Goal: Information Seeking & Learning: Compare options

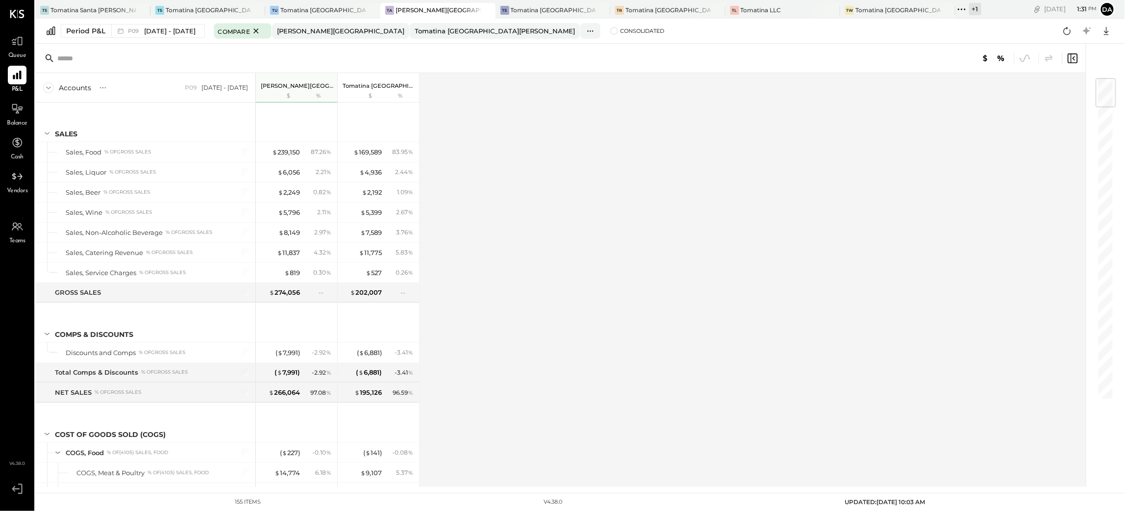
scroll to position [515, 0]
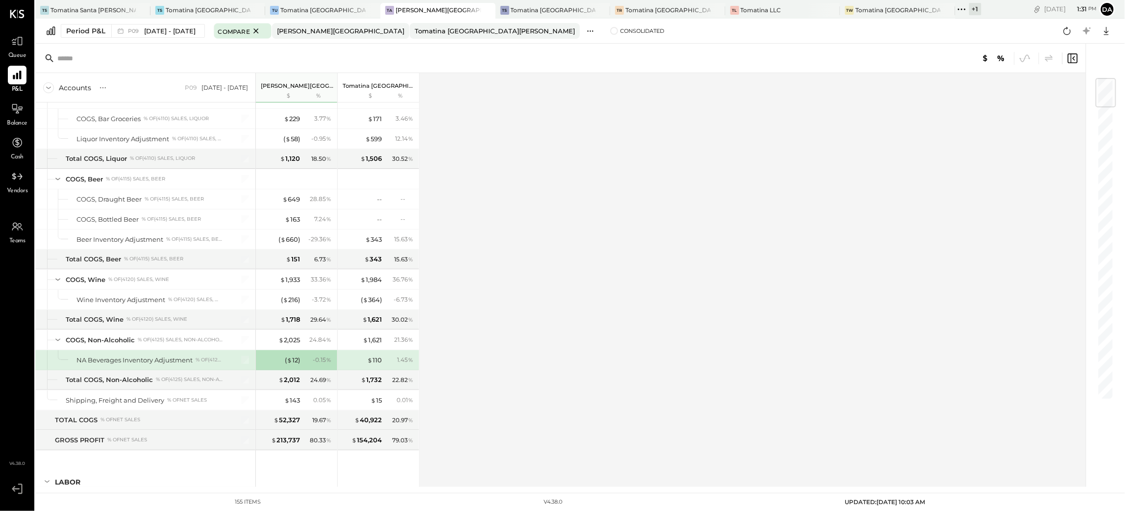
click at [585, 29] on icon at bounding box center [590, 31] width 10 height 10
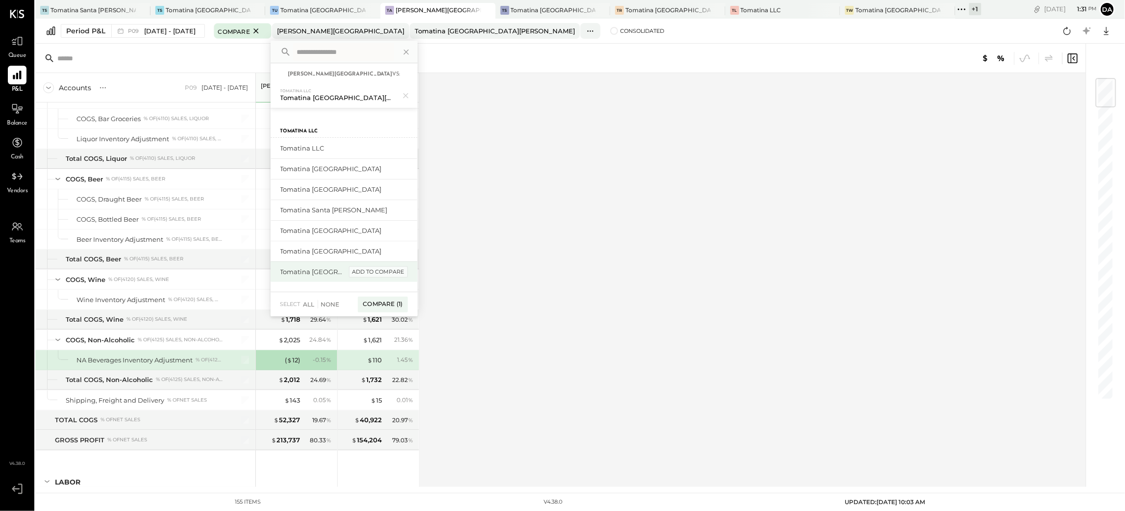
click at [380, 273] on div "add to compare" at bounding box center [378, 272] width 59 height 12
click at [402, 311] on div "Compare (2)" at bounding box center [381, 309] width 51 height 16
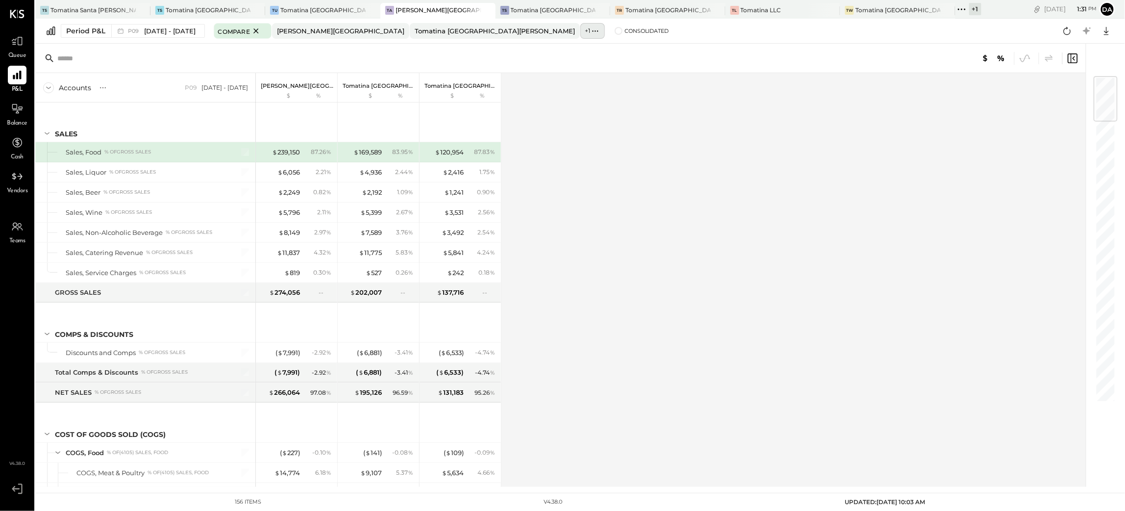
click at [590, 34] on icon at bounding box center [595, 31] width 10 height 10
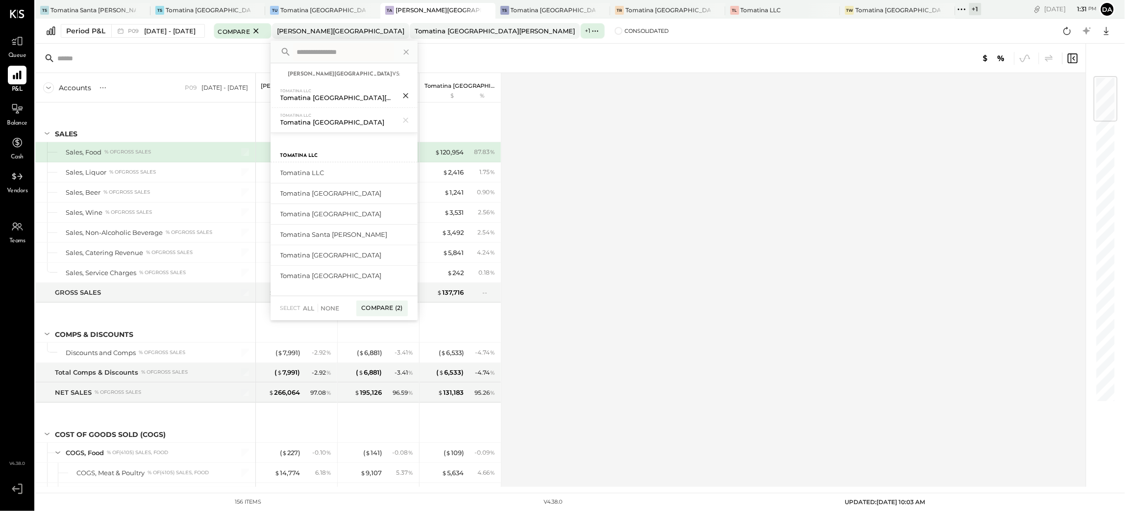
click at [412, 95] on icon at bounding box center [406, 95] width 13 height 13
click at [400, 302] on div "Compare (1)" at bounding box center [383, 305] width 50 height 16
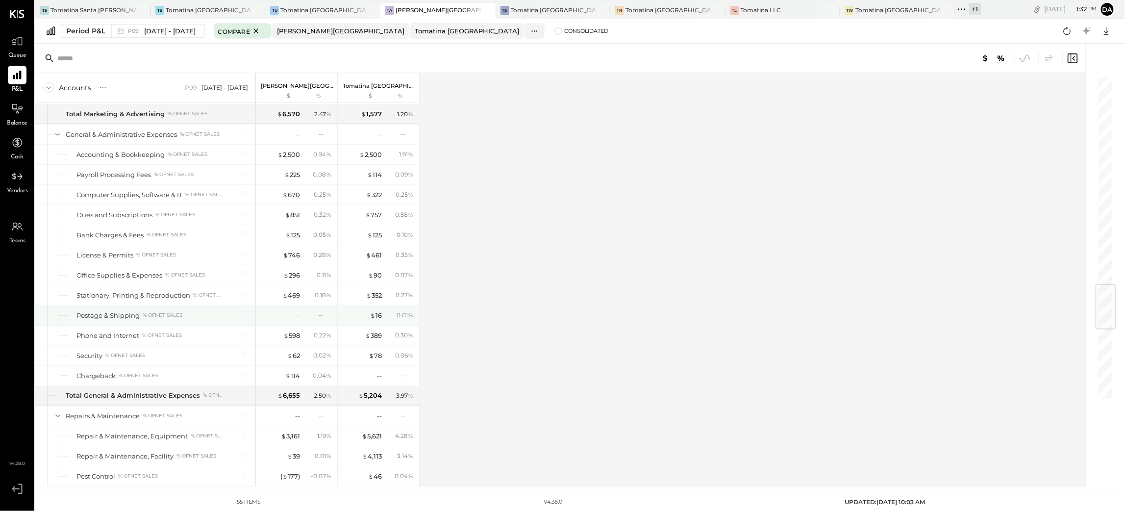
scroll to position [1985, 0]
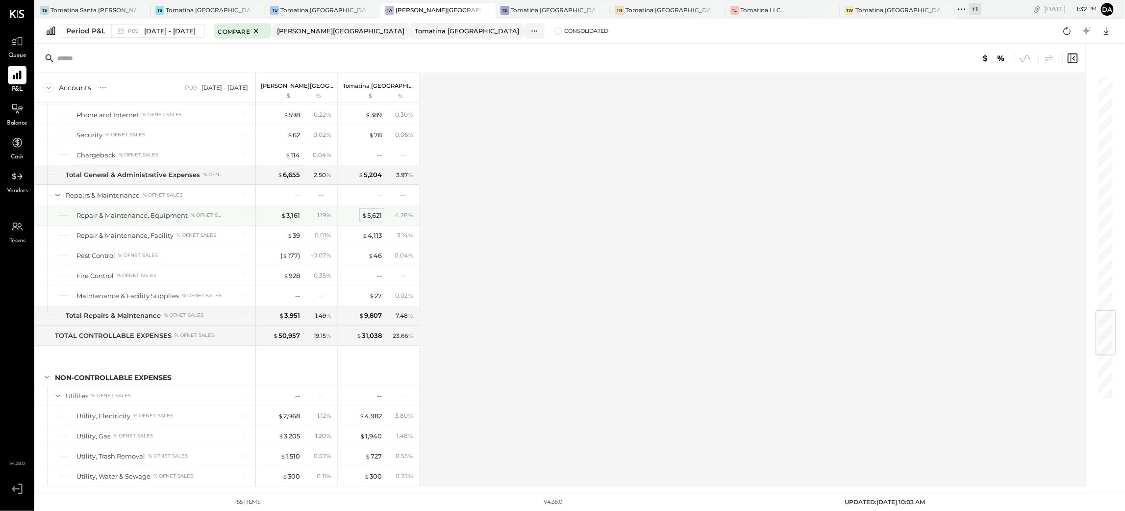
click at [379, 220] on div "$ 5,621" at bounding box center [372, 215] width 20 height 9
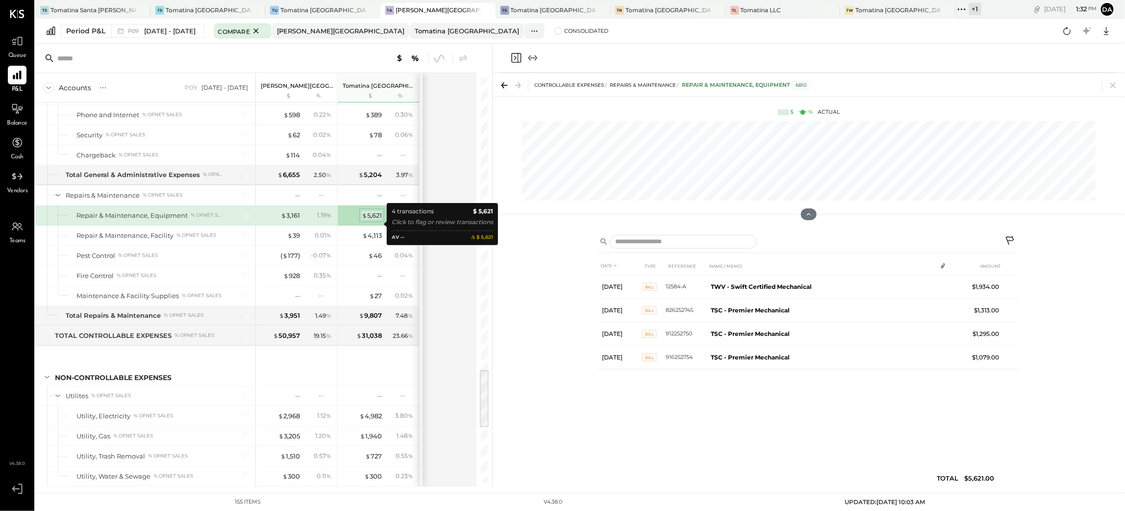
click at [379, 220] on div "$ 5,621" at bounding box center [372, 215] width 20 height 9
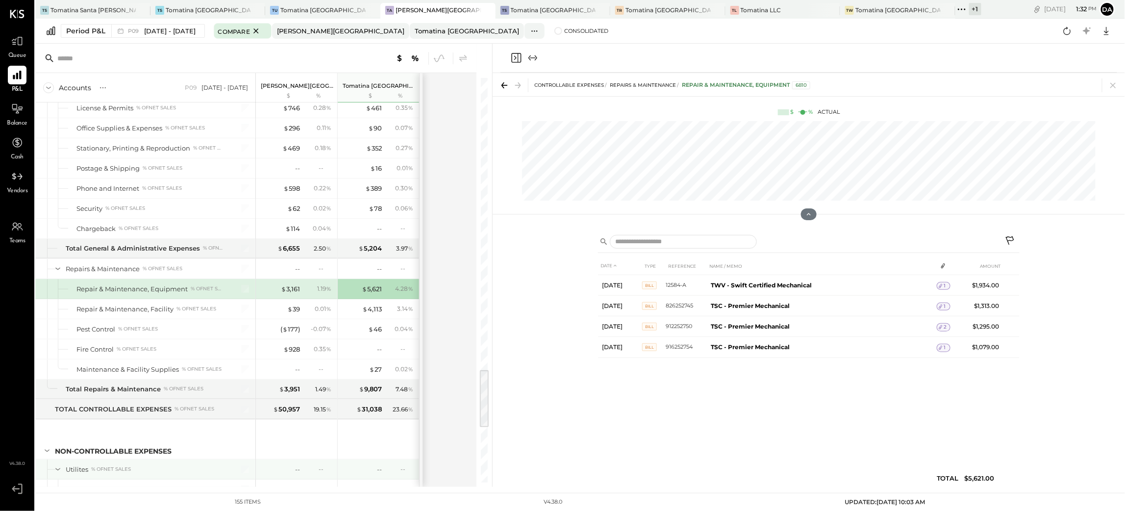
scroll to position [1985, 0]
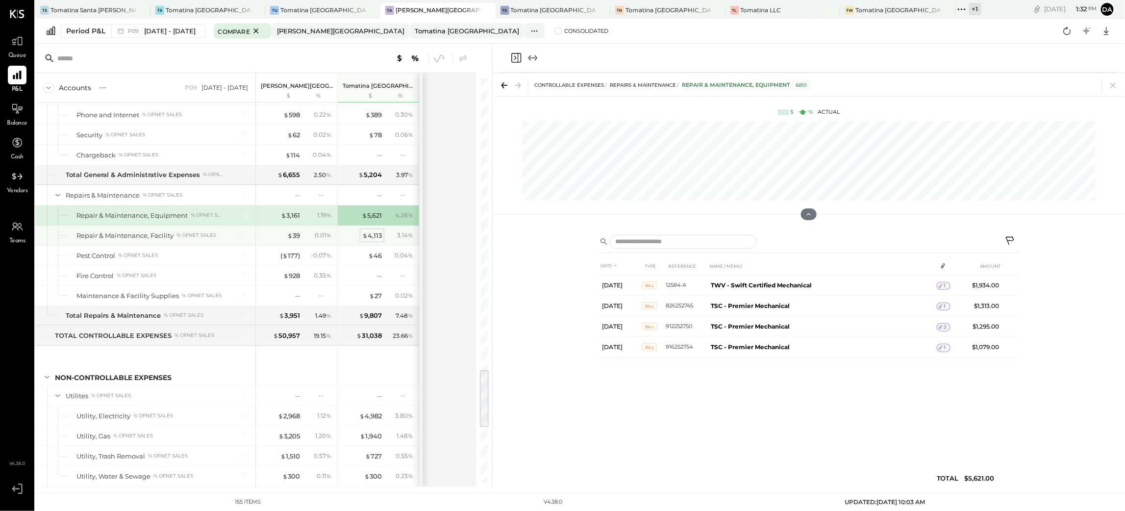
click at [378, 240] on div "$ 4,113" at bounding box center [372, 235] width 20 height 9
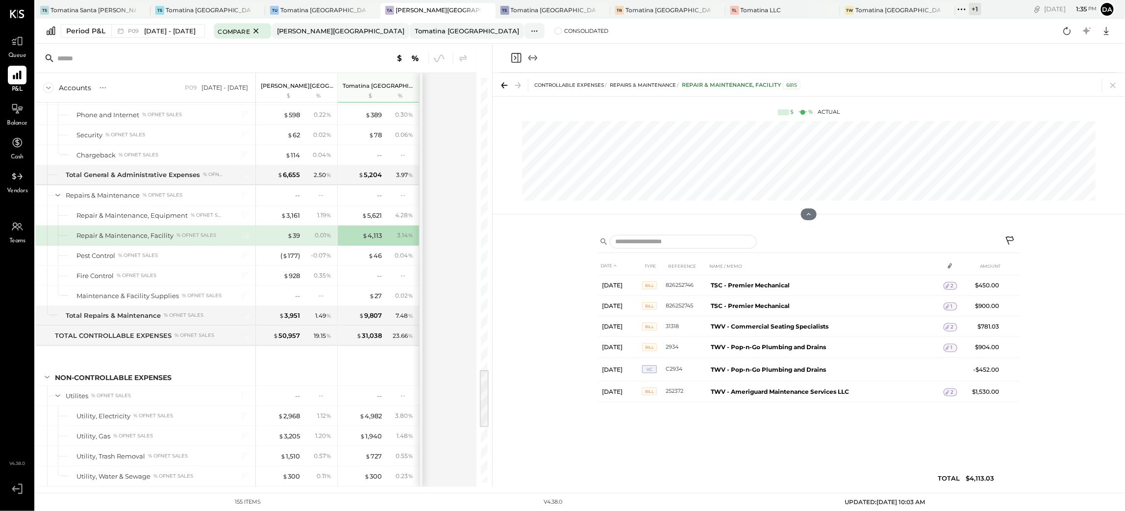
drag, startPoint x: 520, startPoint y: 51, endPoint x: 507, endPoint y: 55, distance: 13.8
click at [519, 52] on icon "Close panel" at bounding box center [516, 58] width 12 height 12
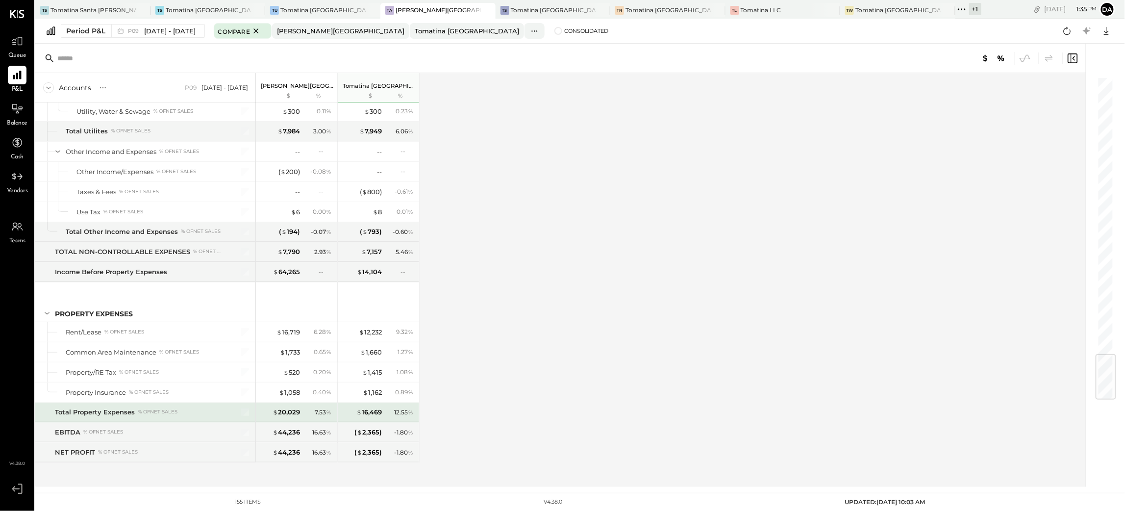
scroll to position [2361, 0]
click at [247, 29] on span "Compare" at bounding box center [234, 31] width 32 height 10
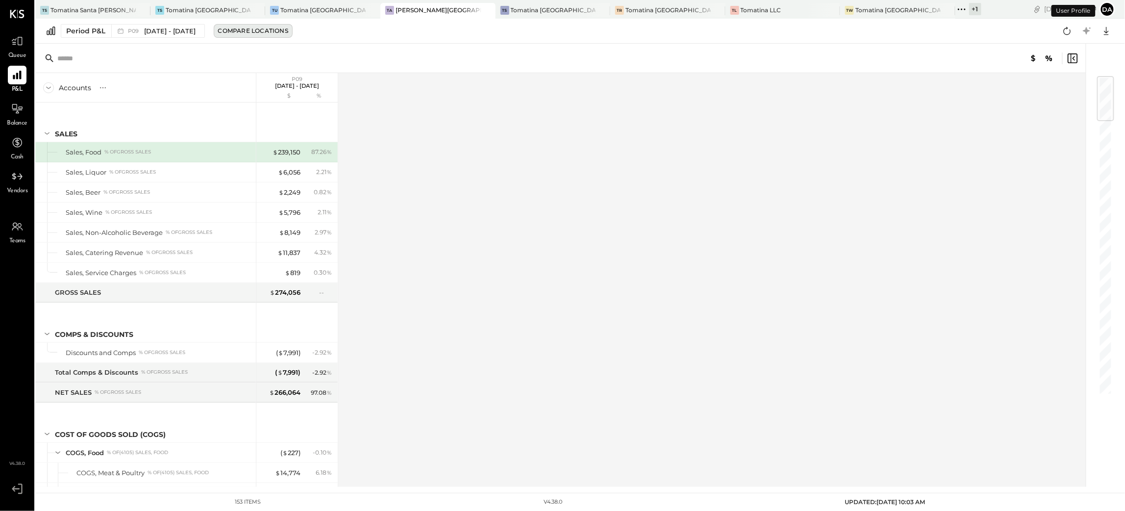
click at [293, 25] on button "Compare Locations" at bounding box center [253, 31] width 79 height 14
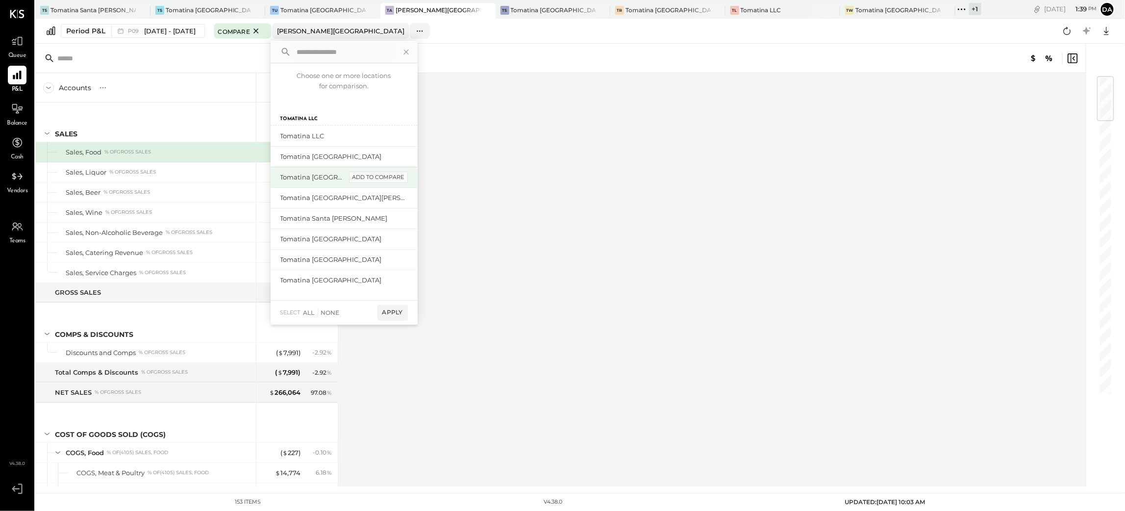
click at [380, 178] on div "add to compare" at bounding box center [378, 178] width 59 height 12
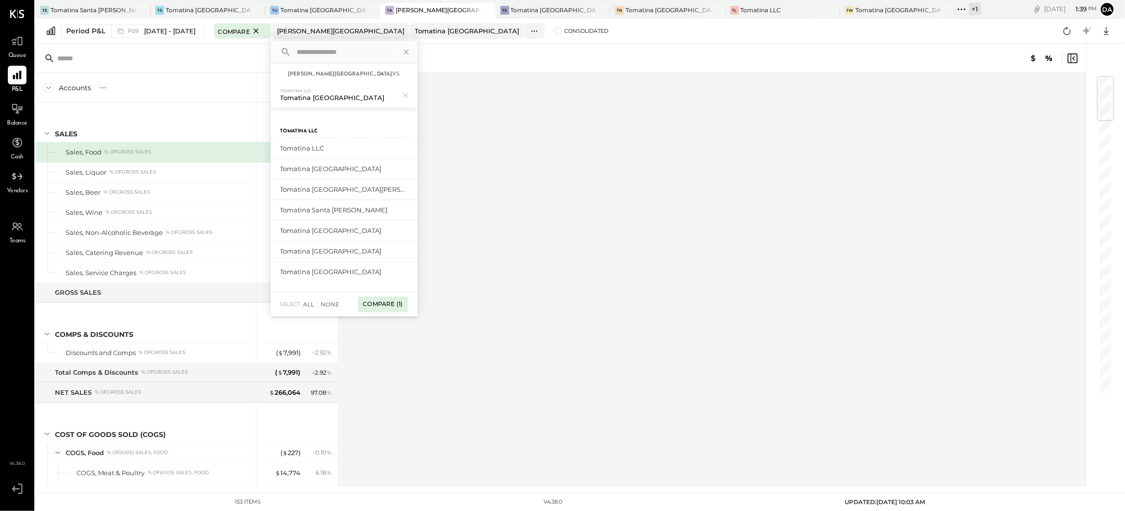
click at [400, 303] on div "Compare (1)" at bounding box center [383, 305] width 50 height 16
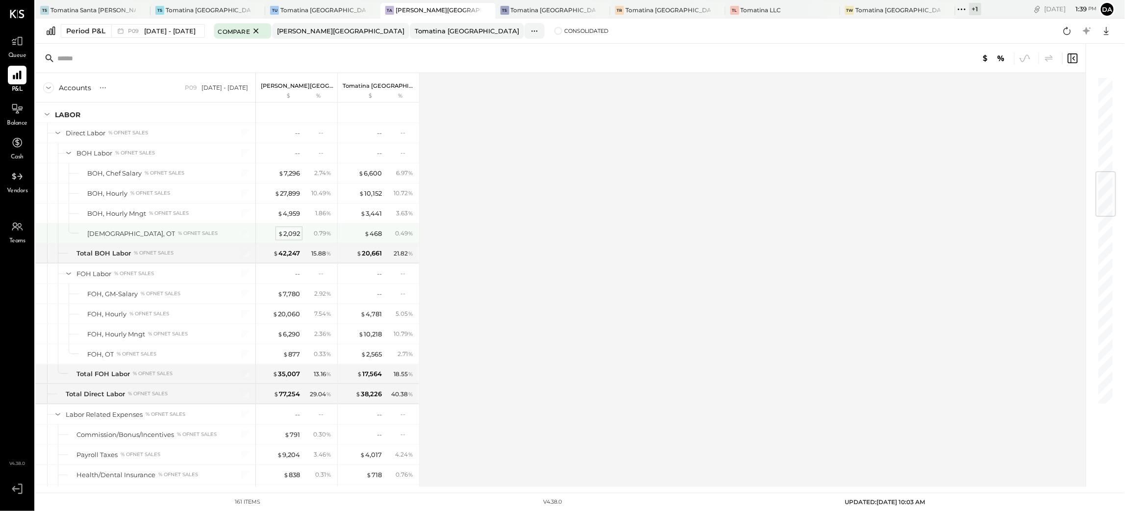
scroll to position [809, 0]
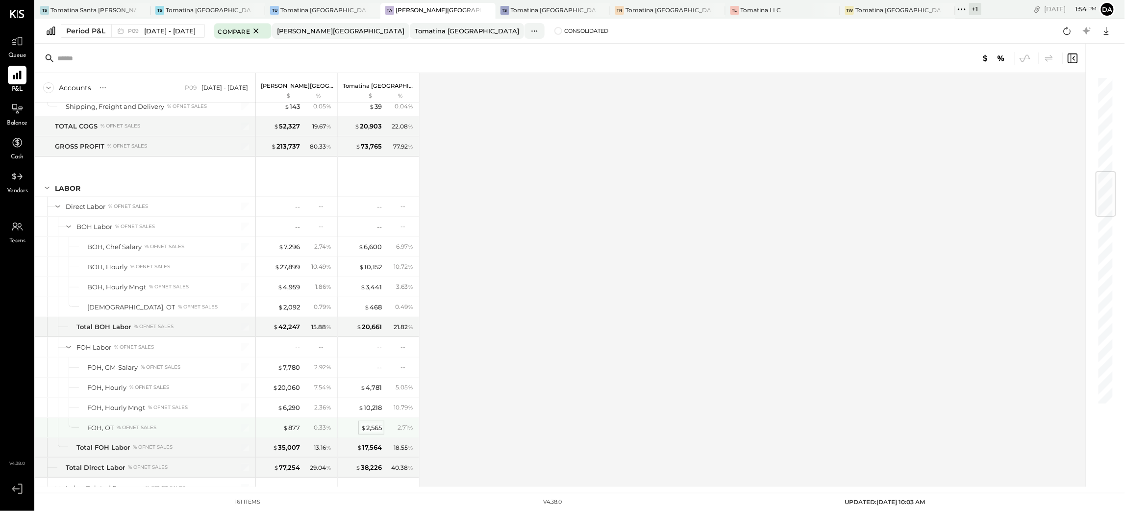
click at [377, 431] on div "$ 2,565" at bounding box center [371, 427] width 21 height 9
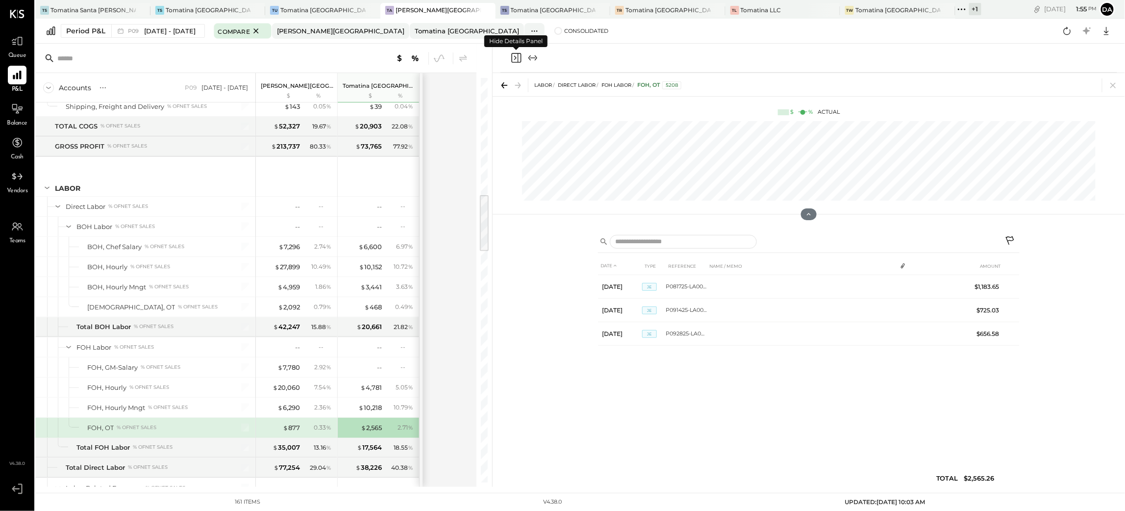
click at [514, 58] on icon "Close panel" at bounding box center [516, 58] width 12 height 12
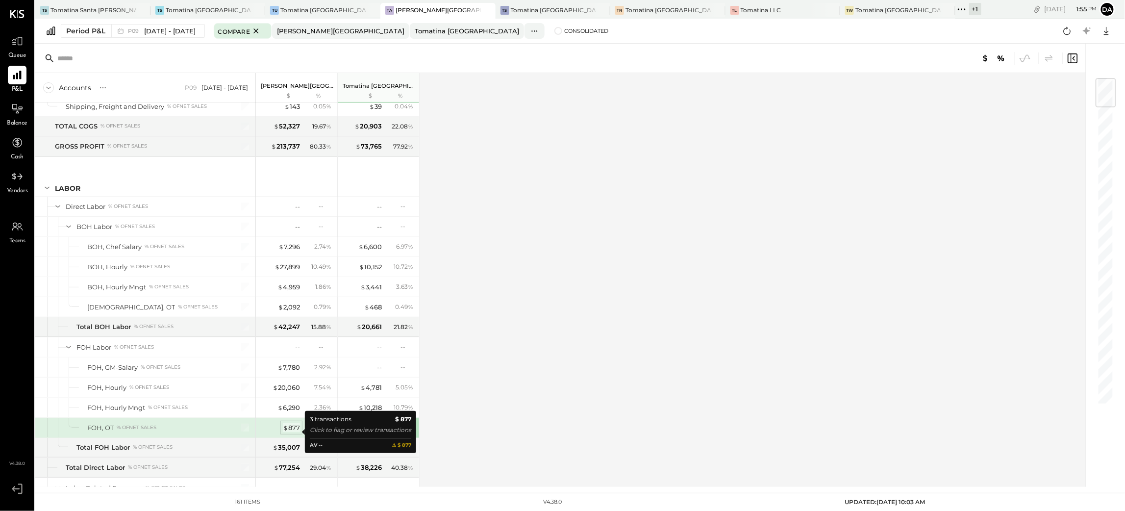
click at [296, 432] on div "$ 877" at bounding box center [291, 427] width 17 height 9
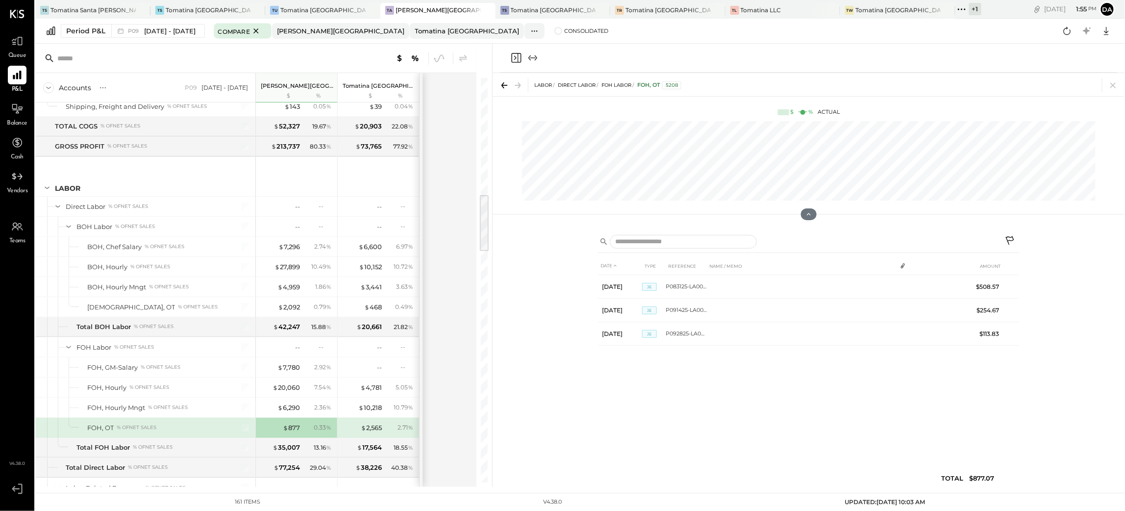
click at [520, 54] on icon "Close panel" at bounding box center [516, 58] width 12 height 12
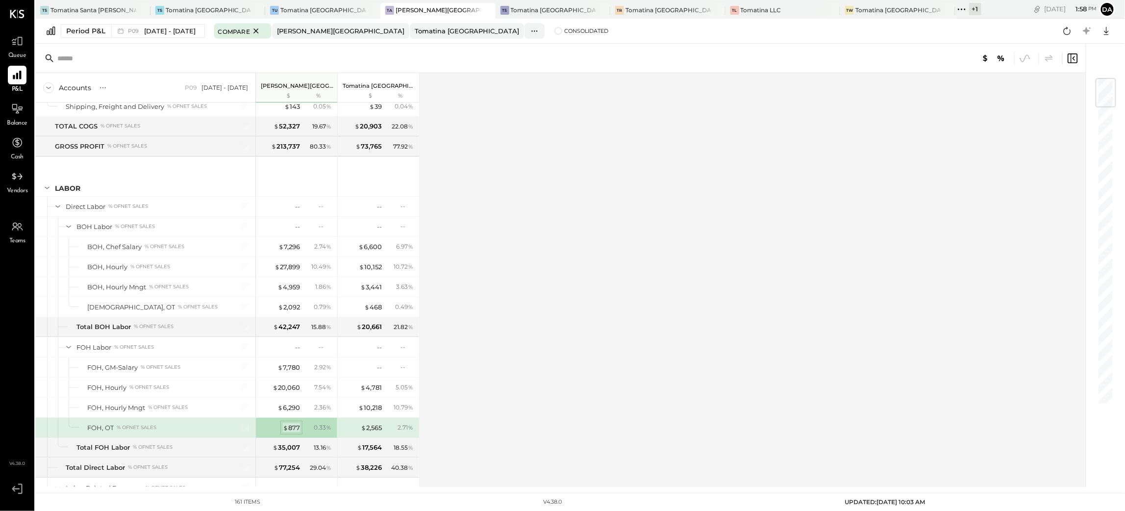
click at [292, 431] on div "$ 877" at bounding box center [291, 427] width 17 height 9
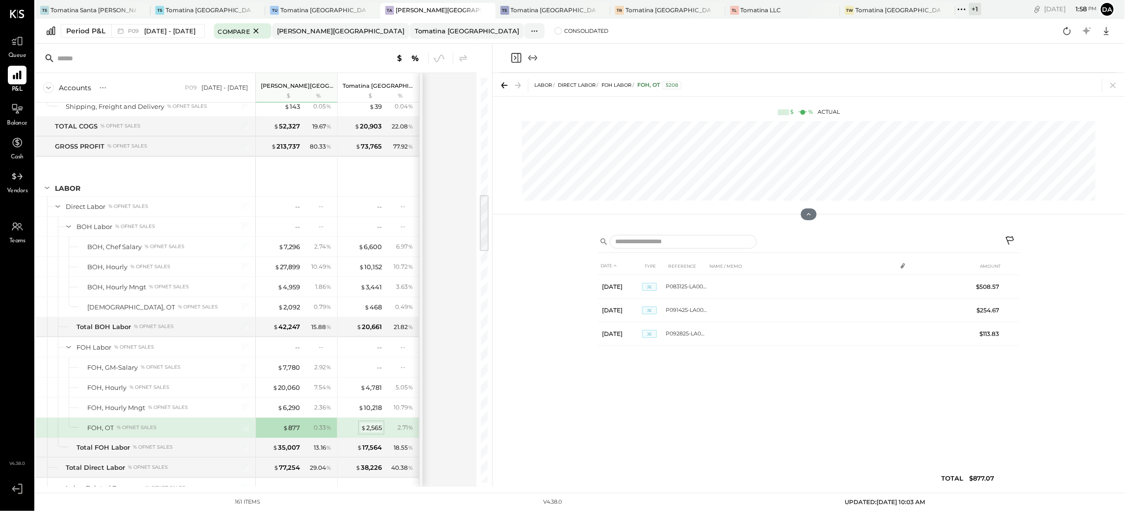
click at [372, 431] on div "$ 2,565" at bounding box center [371, 427] width 21 height 9
click at [515, 58] on icon "Close panel" at bounding box center [516, 58] width 12 height 12
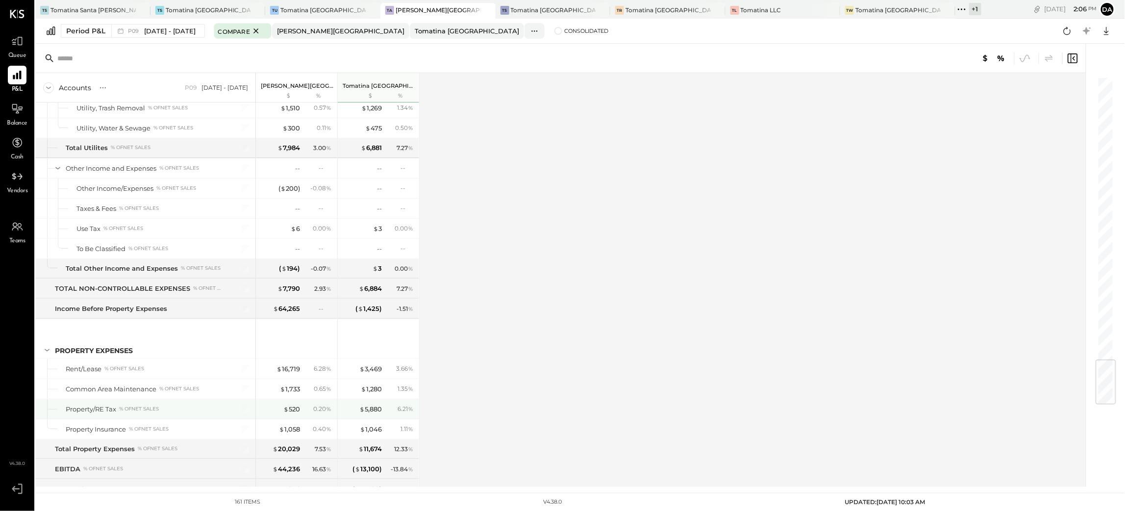
scroll to position [2402, 0]
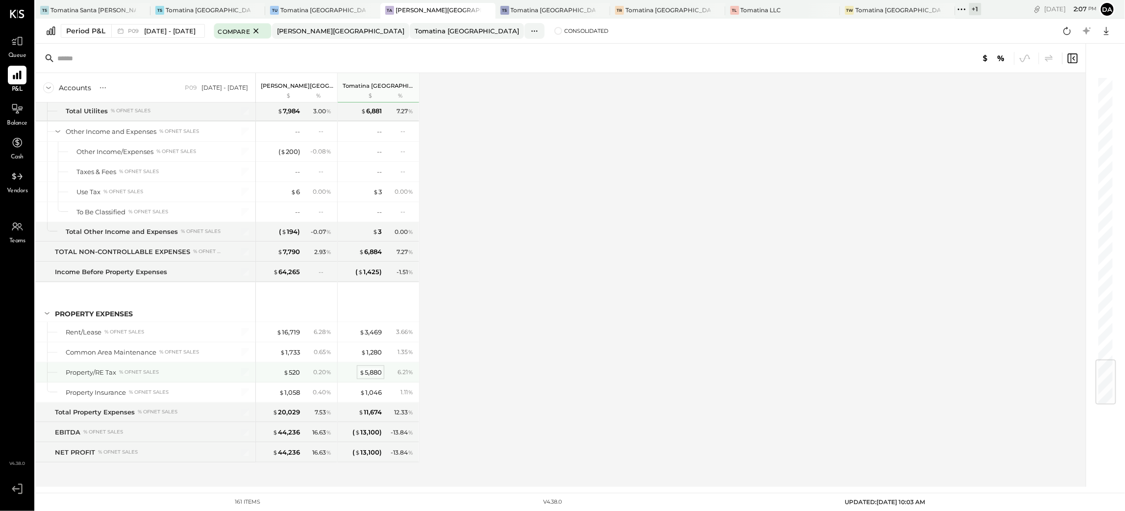
click at [373, 371] on div "$ 5,880" at bounding box center [370, 372] width 23 height 9
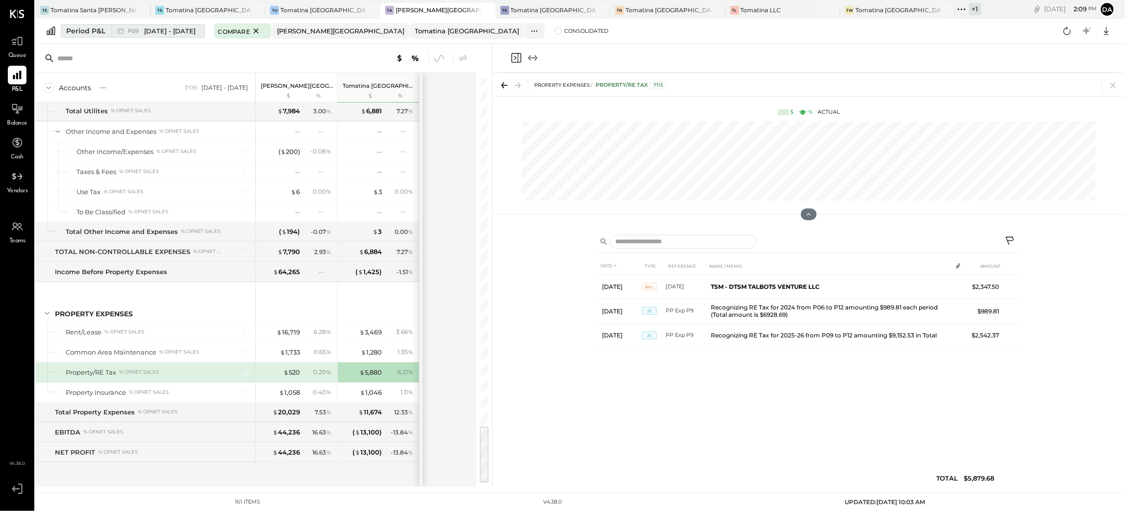
click at [135, 31] on span "P09" at bounding box center [135, 30] width 14 height 5
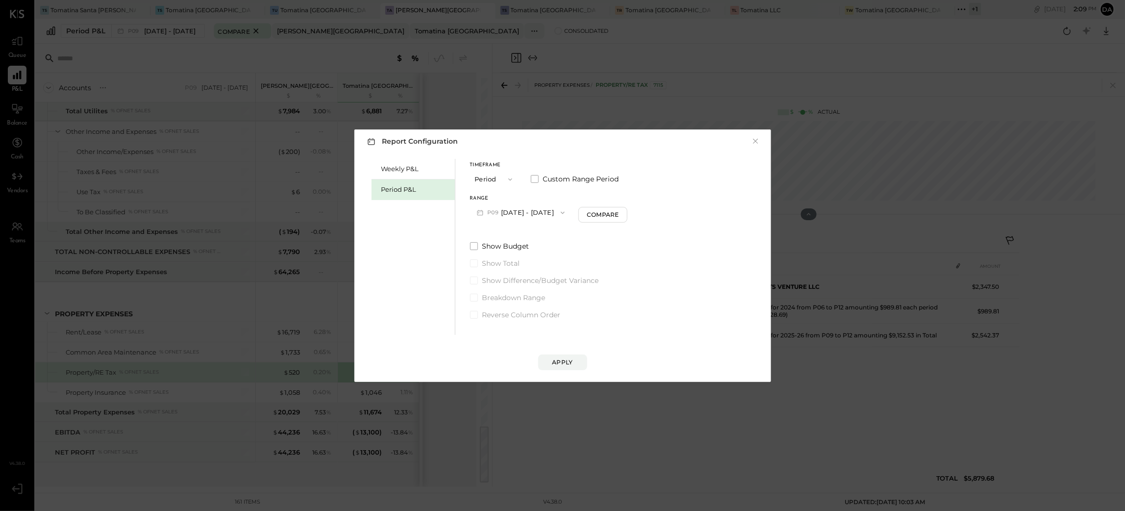
click at [557, 212] on button "P09 [DATE] - [DATE]" at bounding box center [521, 212] width 102 height 18
click at [517, 255] on span "[DATE] - [DATE]" at bounding box center [516, 255] width 47 height 8
click at [569, 363] on div "Apply" at bounding box center [563, 362] width 21 height 8
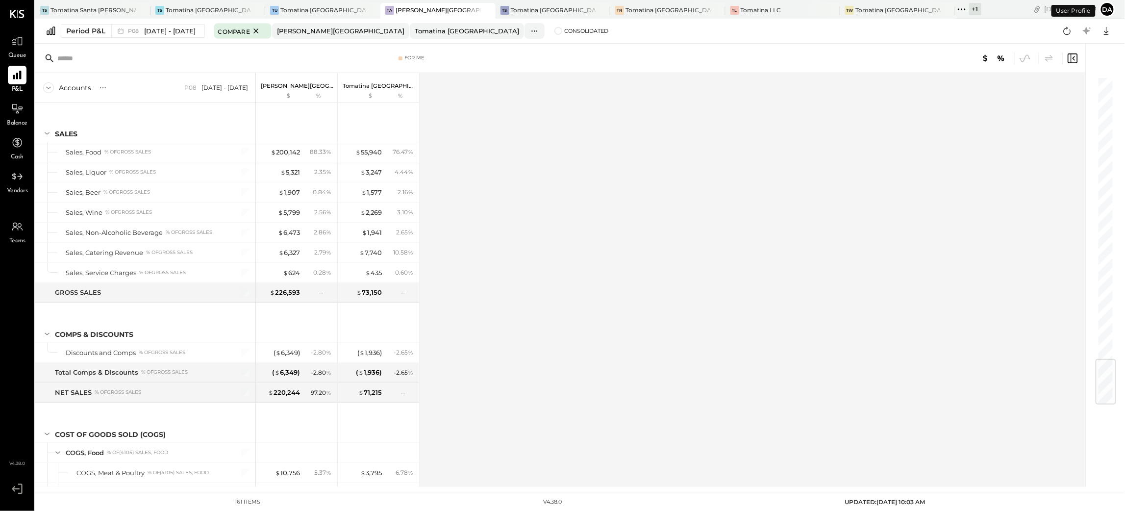
scroll to position [2402, 0]
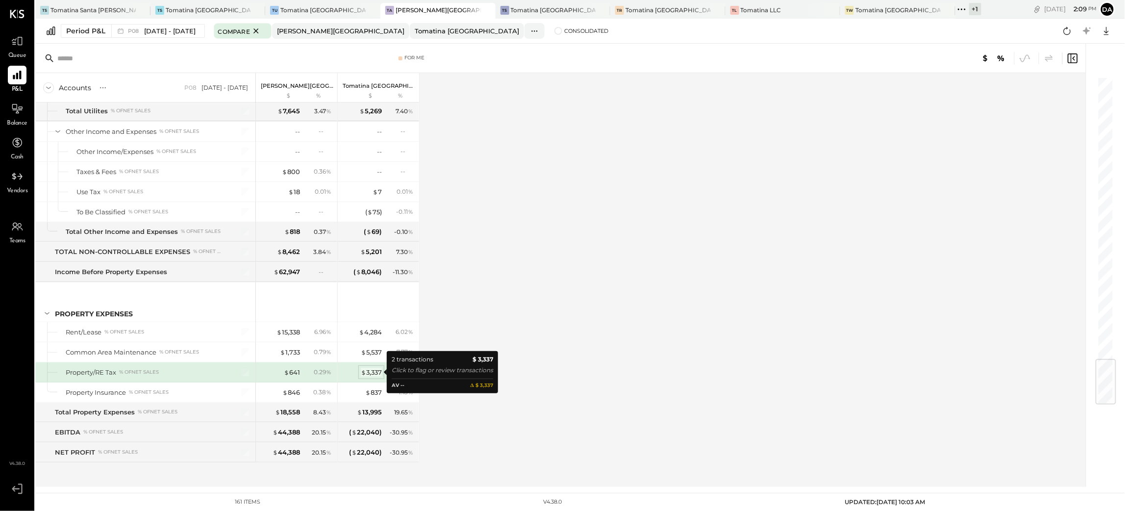
click at [376, 369] on div "$ 3,337" at bounding box center [371, 372] width 21 height 9
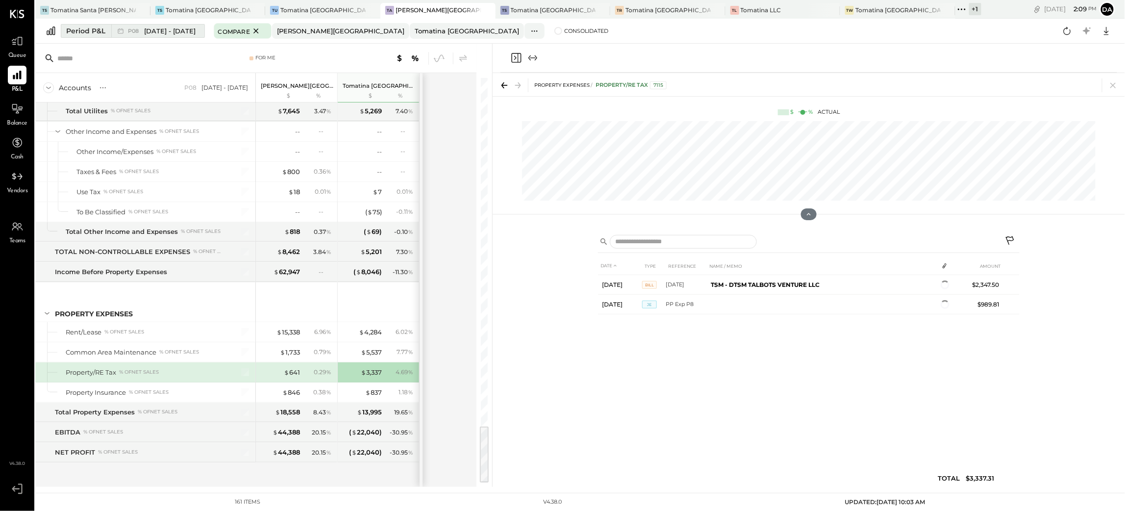
click at [176, 32] on span "[DATE] - [DATE]" at bounding box center [169, 30] width 51 height 9
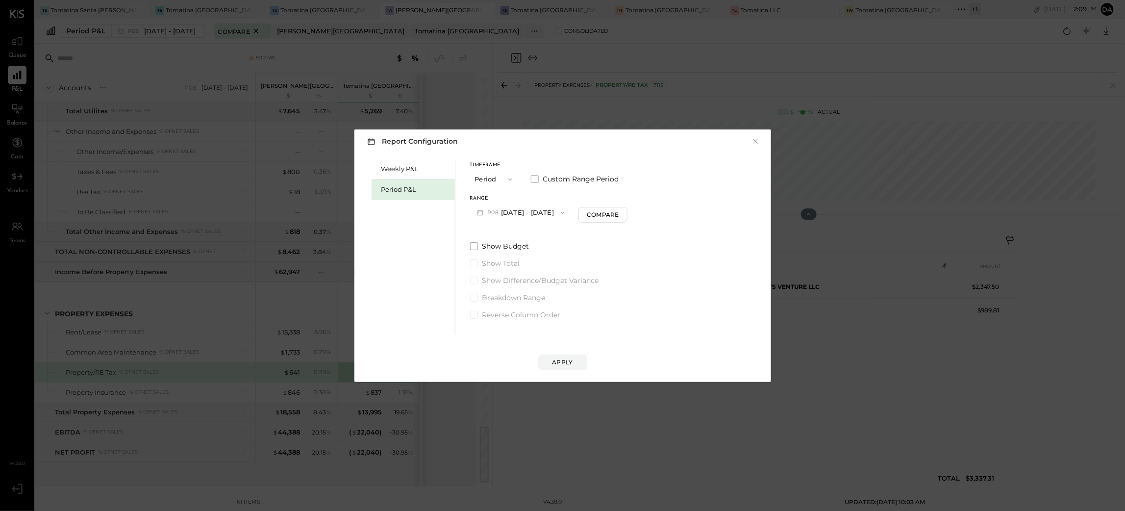
click at [539, 208] on button "P08 [DATE] - [DATE]" at bounding box center [521, 212] width 102 height 18
click at [517, 234] on span "[DATE] - [DATE]" at bounding box center [516, 234] width 47 height 8
click at [570, 361] on div "Apply" at bounding box center [563, 362] width 21 height 8
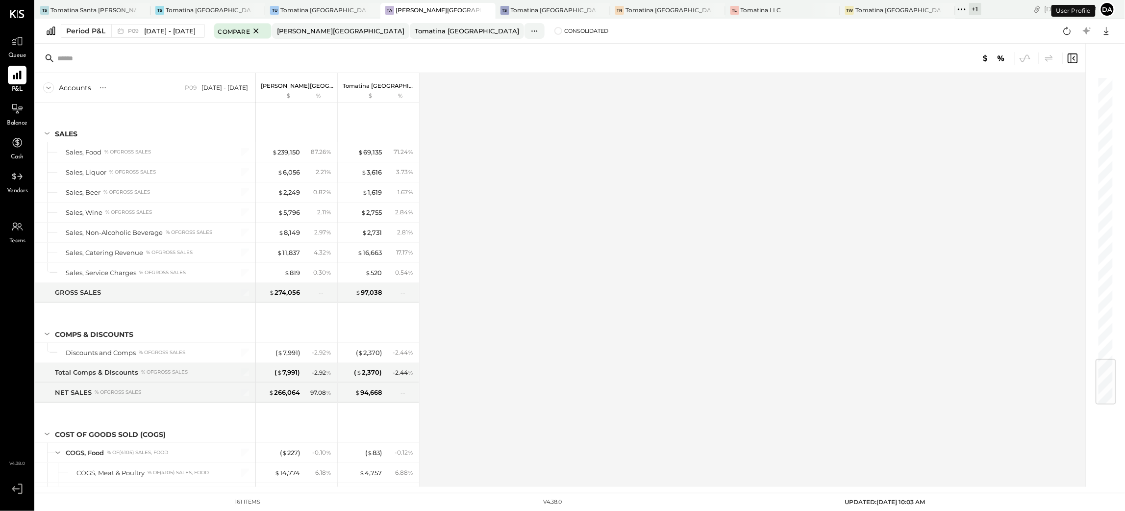
scroll to position [2402, 0]
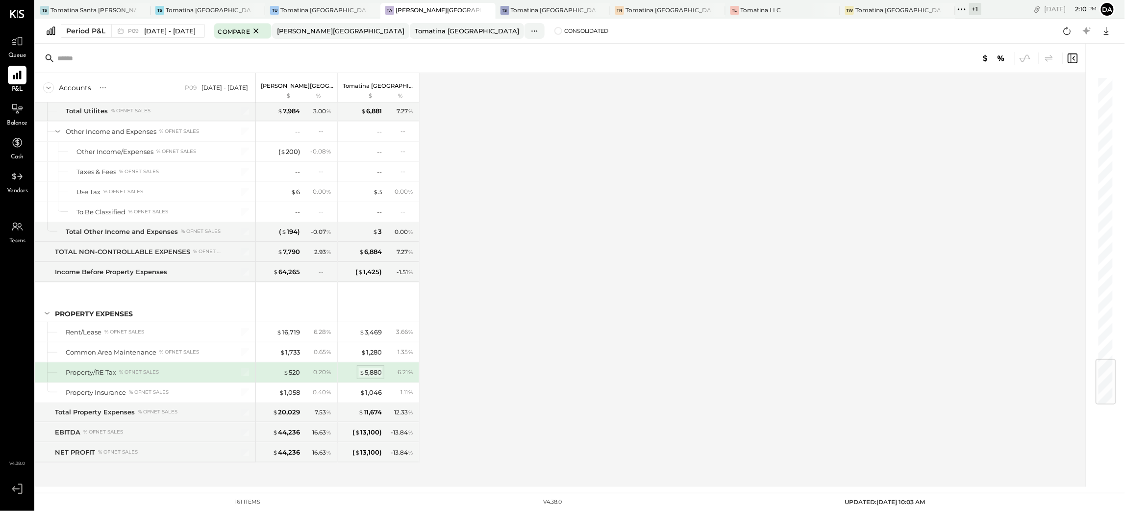
click at [370, 372] on div "$ 5,880" at bounding box center [370, 372] width 23 height 9
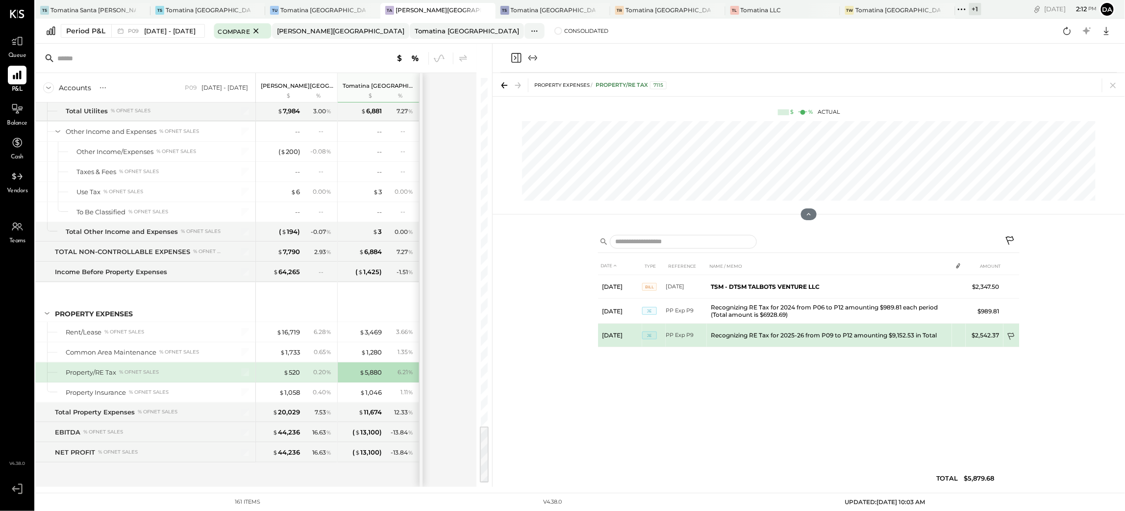
click at [1013, 335] on icon at bounding box center [1012, 337] width 10 height 10
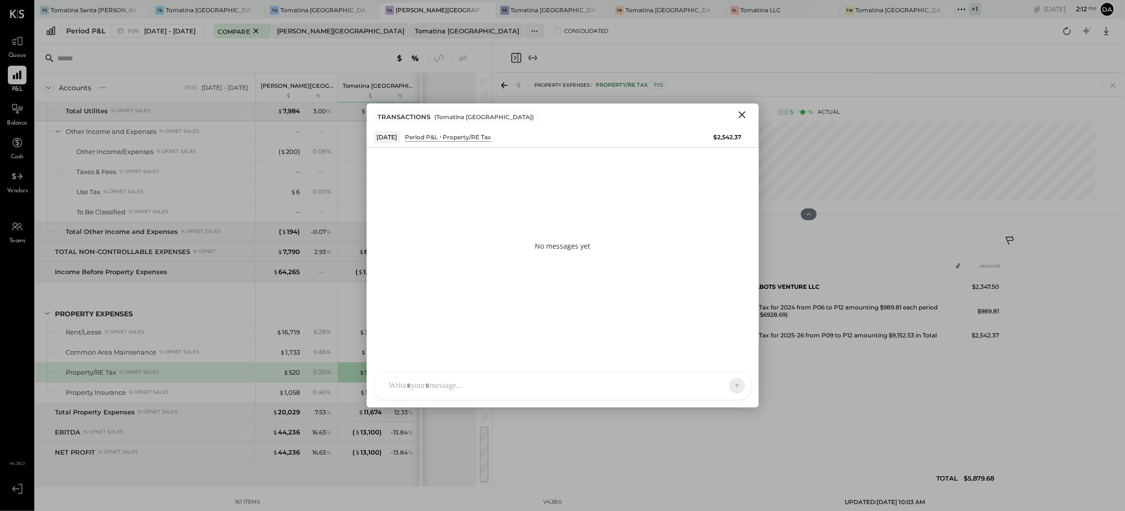
click at [452, 385] on div at bounding box center [553, 386] width 339 height 22
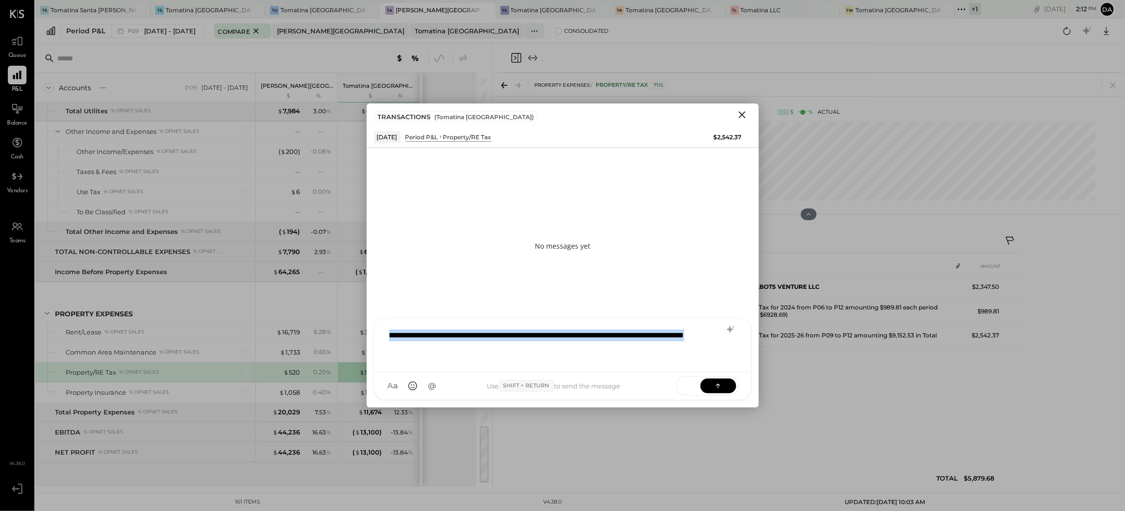
drag, startPoint x: 478, startPoint y: 353, endPoint x: 383, endPoint y: 334, distance: 96.8
click at [383, 334] on div "**********" at bounding box center [563, 345] width 377 height 53
click at [536, 356] on div "**********" at bounding box center [562, 344] width 357 height 39
drag, startPoint x: 687, startPoint y: 347, endPoint x: 384, endPoint y: 329, distance: 303.1
click at [383, 329] on div "**********" at bounding box center [563, 345] width 377 height 53
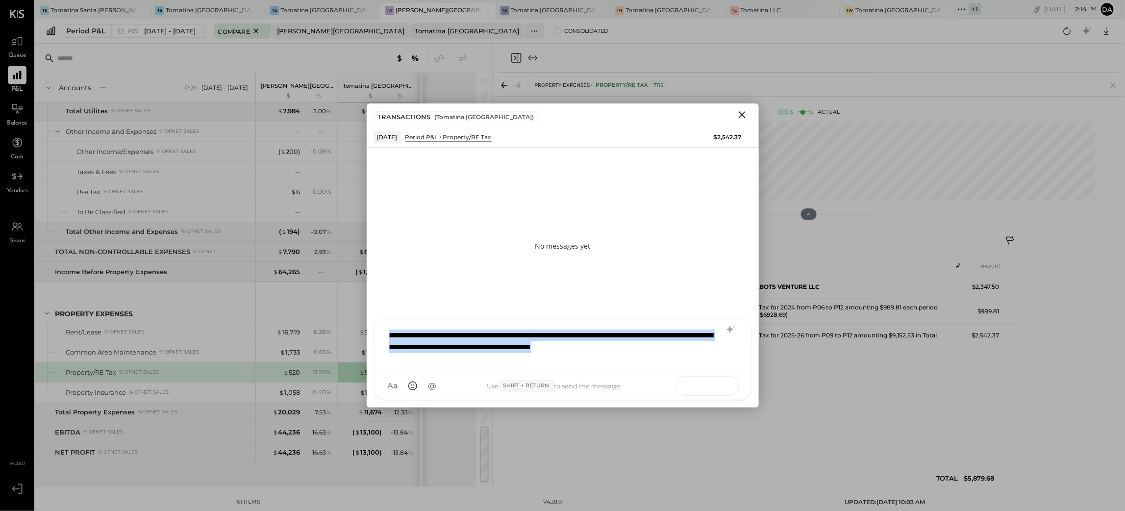
click at [726, 386] on button at bounding box center [719, 385] width 36 height 15
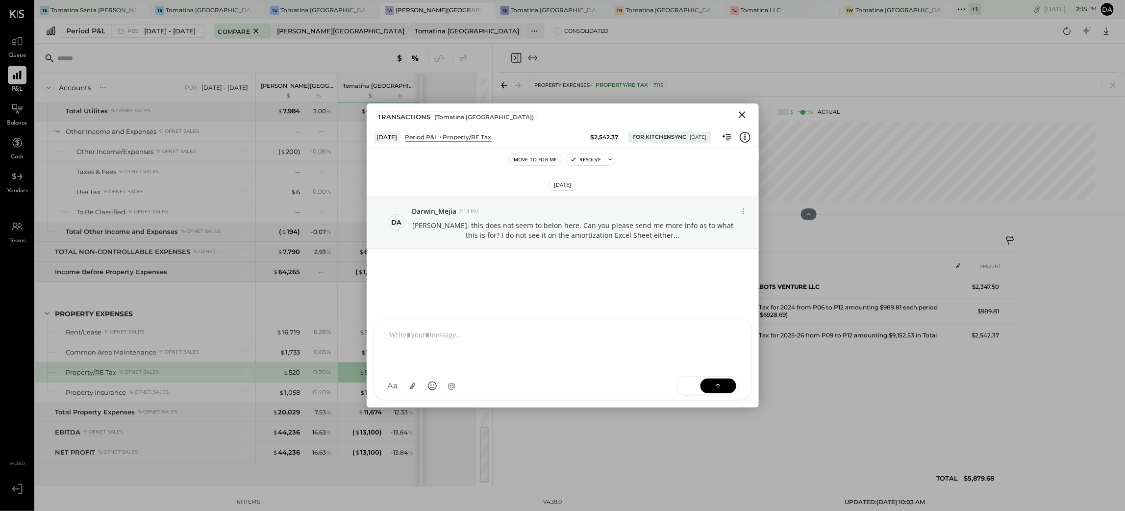
click at [481, 293] on div "[DATE] Da Darwin_Mejia 2:14 PM [PERSON_NAME], this does not seem to belon here.…" at bounding box center [563, 257] width 392 height 172
click at [742, 210] on icon at bounding box center [743, 211] width 10 height 10
click at [723, 228] on button "Edit Message" at bounding box center [719, 229] width 63 height 18
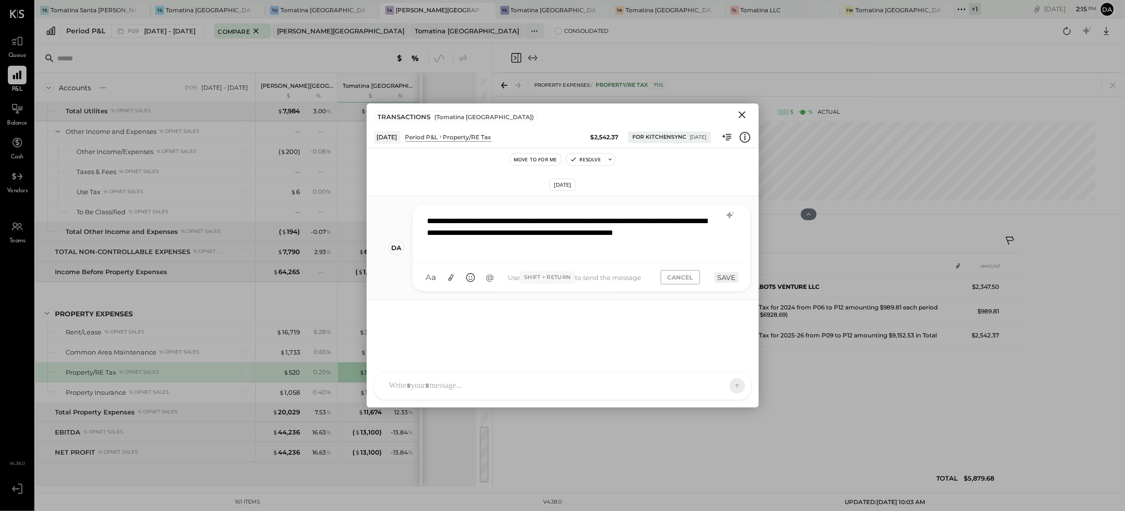
drag, startPoint x: 528, startPoint y: 260, endPoint x: 518, endPoint y: 240, distance: 22.4
click at [423, 255] on div "**********" at bounding box center [582, 233] width 338 height 59
click at [514, 241] on div "**********" at bounding box center [582, 232] width 318 height 45
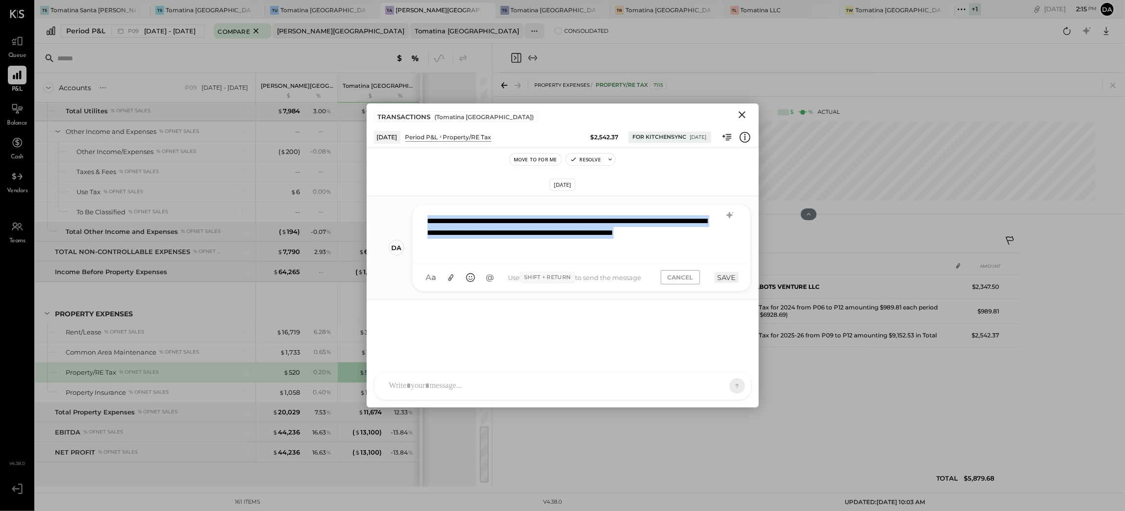
drag, startPoint x: 499, startPoint y: 248, endPoint x: 404, endPoint y: 215, distance: 100.3
click at [404, 215] on div "**********" at bounding box center [563, 248] width 392 height 104
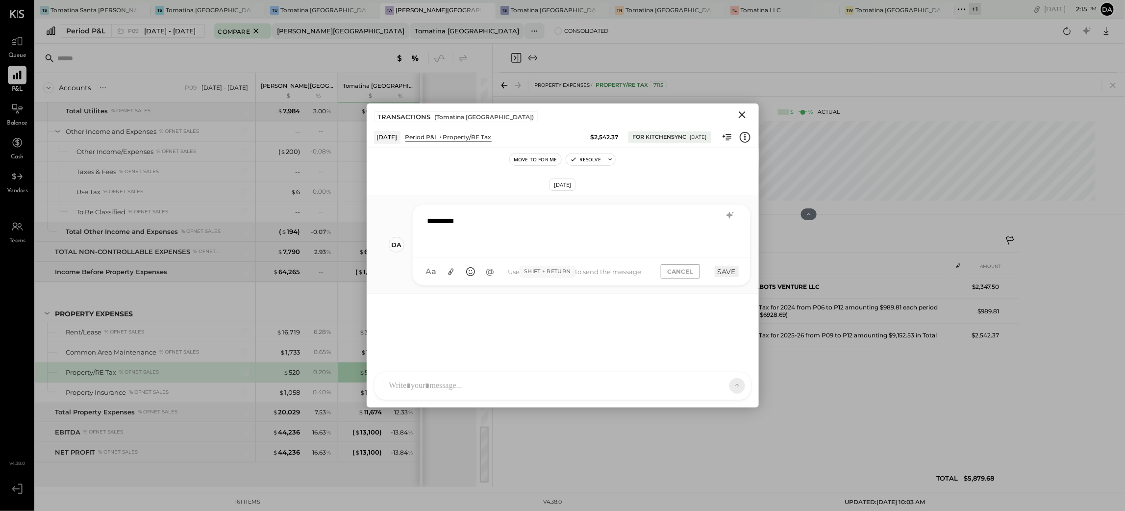
click at [728, 269] on button "SAVE" at bounding box center [727, 271] width 24 height 11
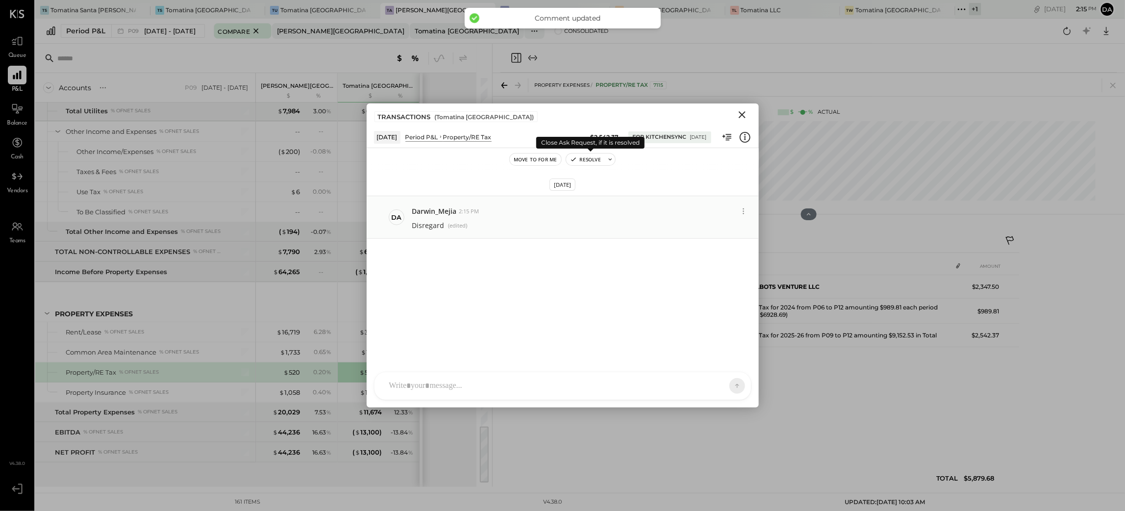
click at [610, 162] on icon at bounding box center [610, 159] width 7 height 7
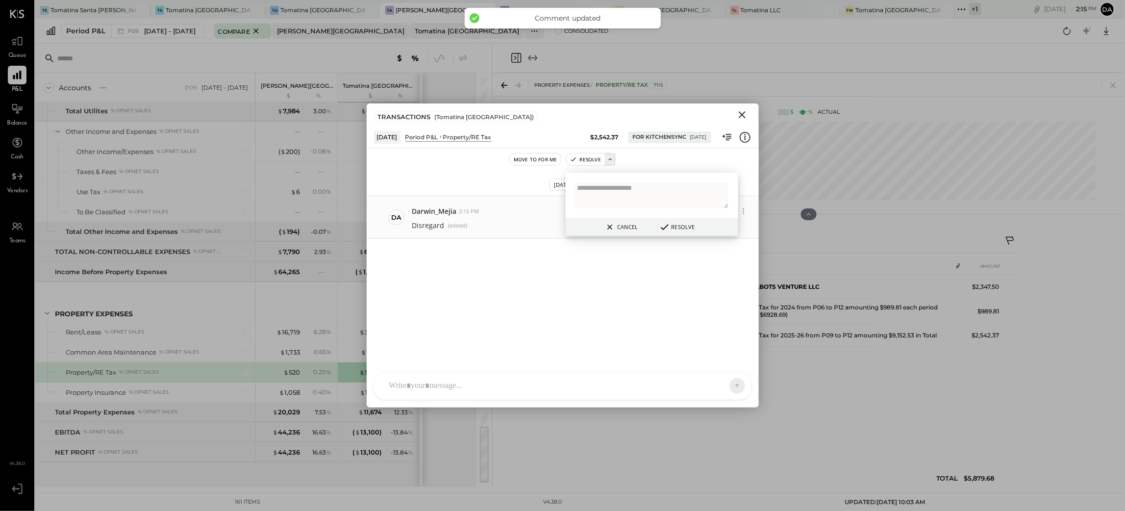
click at [681, 228] on button "Resolve" at bounding box center [677, 227] width 42 height 12
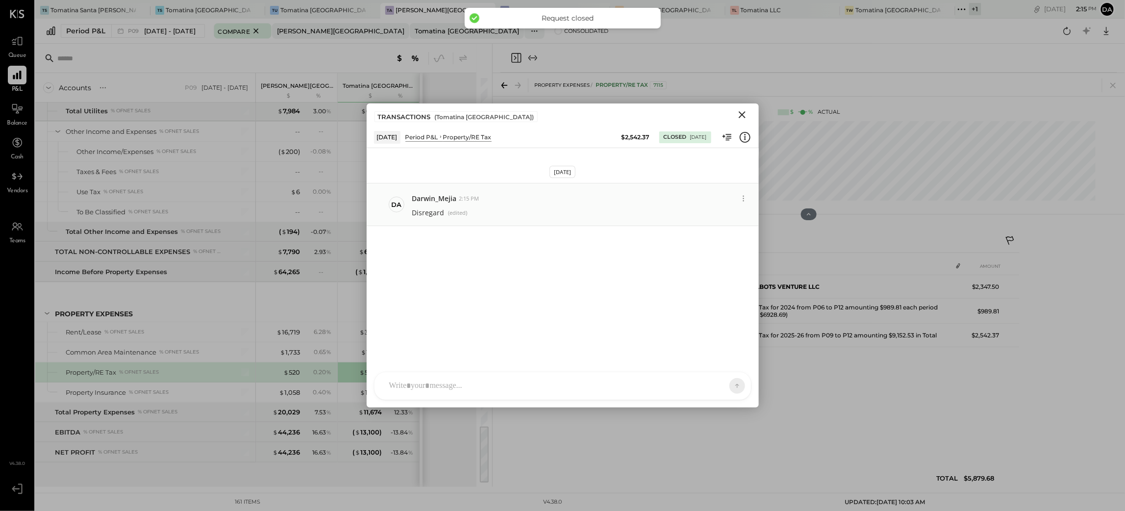
click at [741, 116] on icon "Close" at bounding box center [742, 114] width 7 height 7
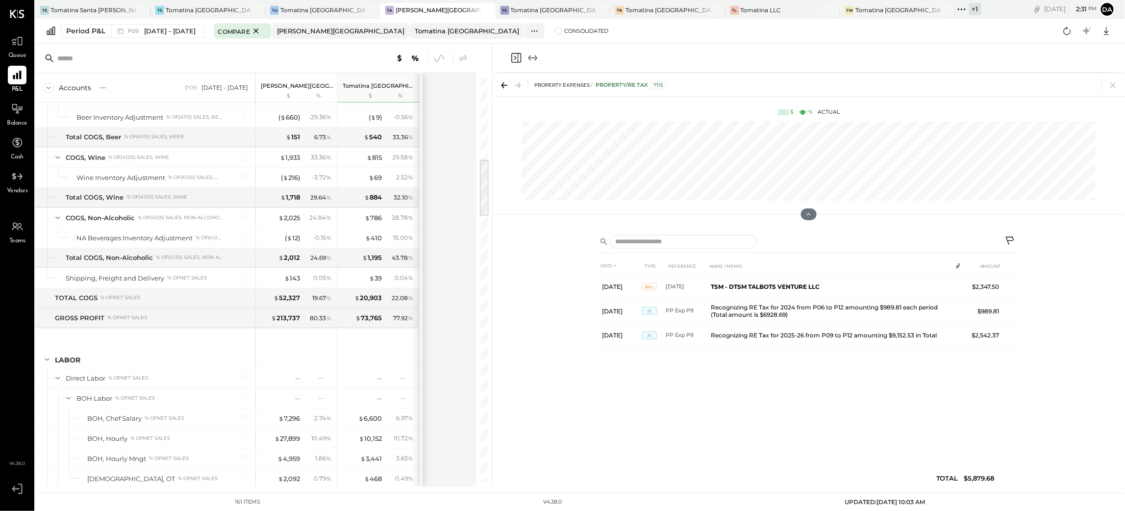
scroll to position [563, 0]
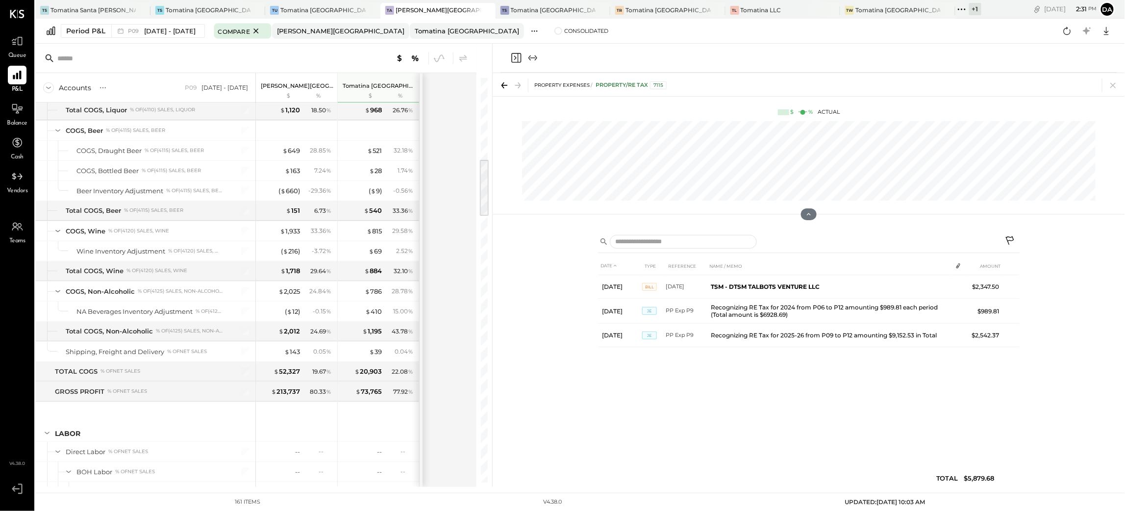
click at [530, 28] on icon at bounding box center [535, 31] width 10 height 10
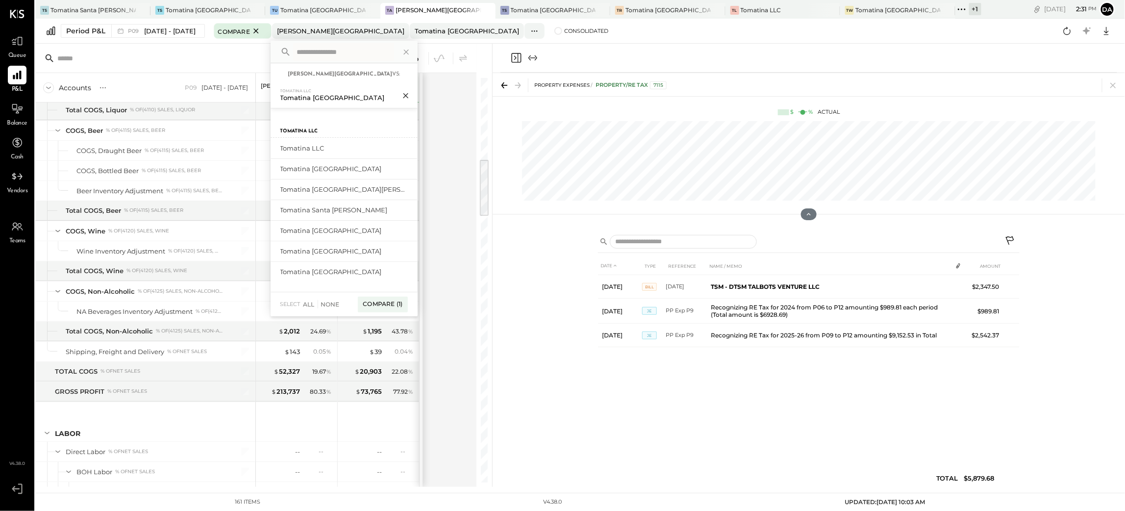
click at [408, 94] on icon at bounding box center [405, 95] width 5 height 5
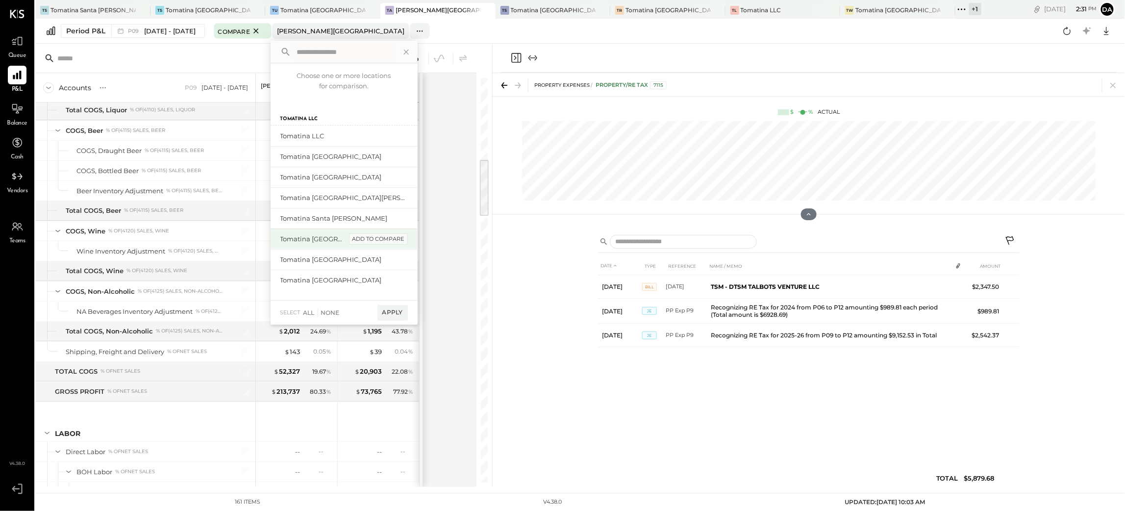
click at [381, 241] on div "add to compare" at bounding box center [378, 239] width 59 height 12
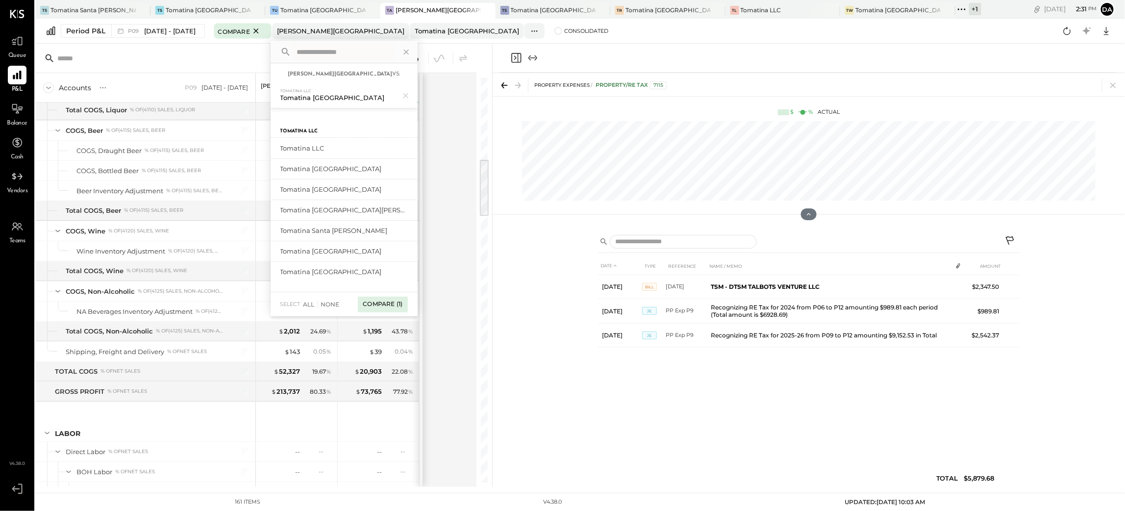
click at [397, 302] on div "Compare (1)" at bounding box center [383, 305] width 50 height 16
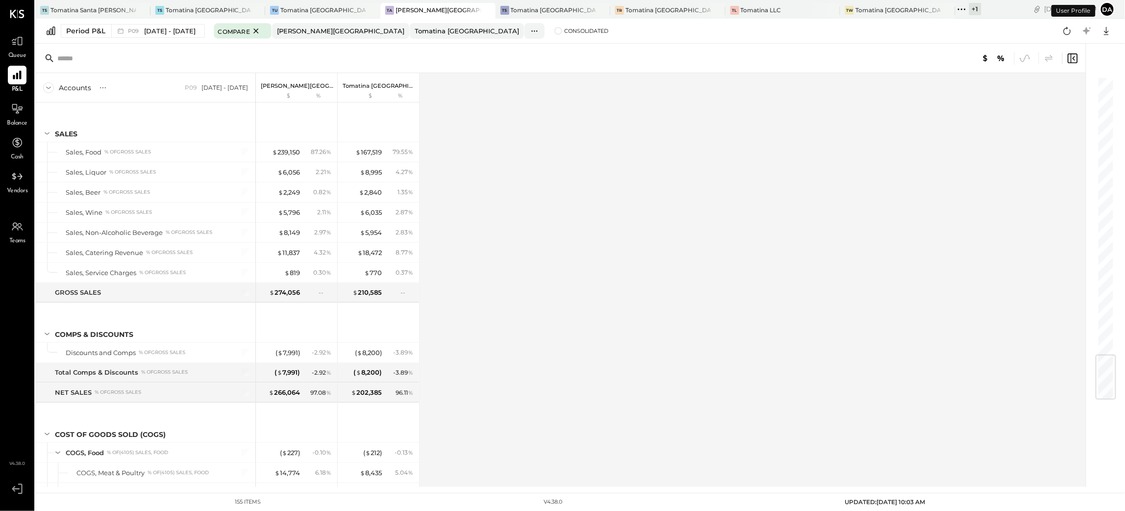
scroll to position [2361, 0]
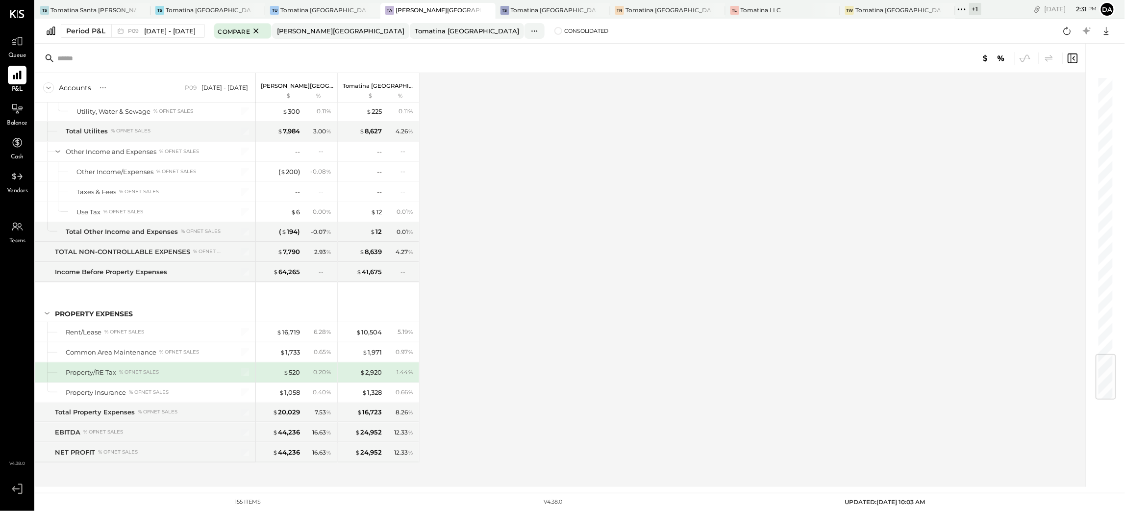
click at [589, 243] on div "Accounts S % GL P09 [DATE] - [DATE] Tomatina Alameda $ % Tomatina [GEOGRAPHIC_D…" at bounding box center [561, 280] width 1052 height 414
click at [17, 303] on ul "Queue P&L Balance Cash Vendors Teams" at bounding box center [16, 246] width 33 height 429
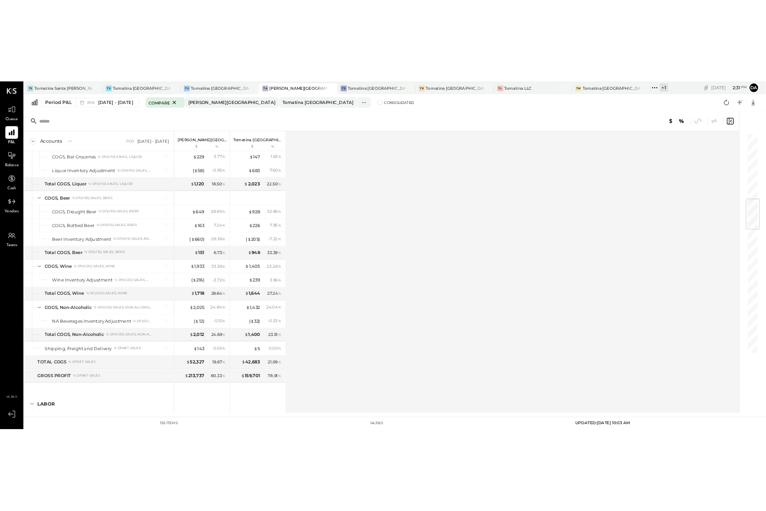
scroll to position [817, 0]
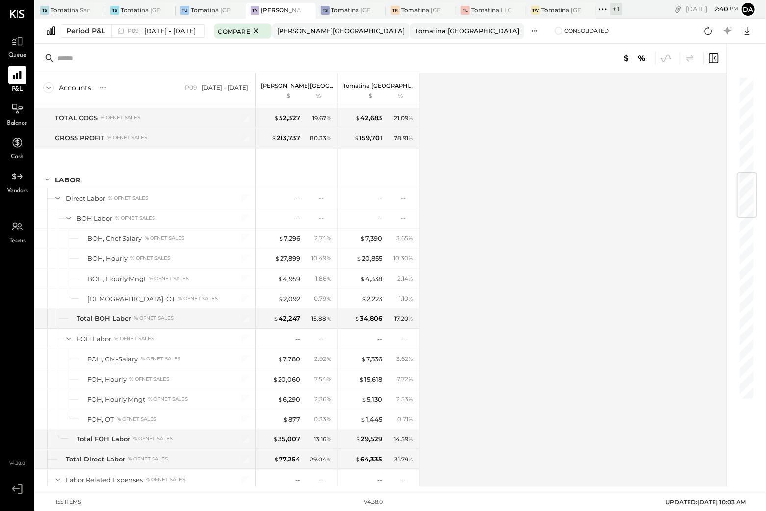
click at [525, 29] on button at bounding box center [535, 31] width 20 height 16
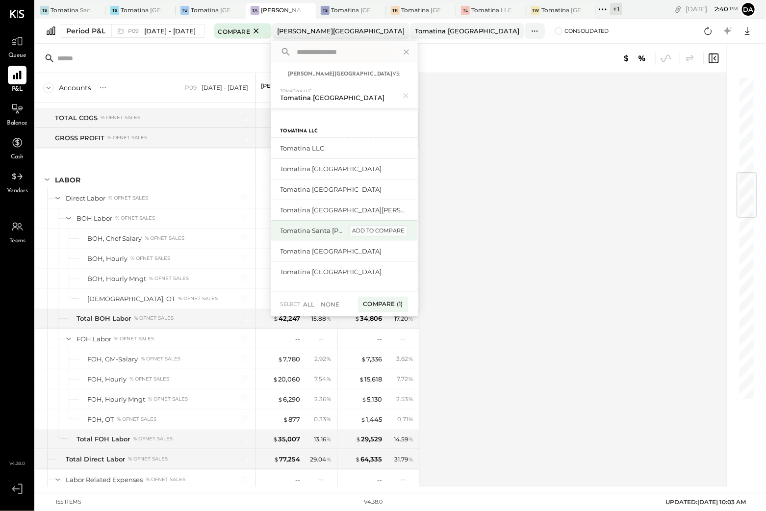
click at [375, 233] on div "add to compare" at bounding box center [378, 231] width 59 height 12
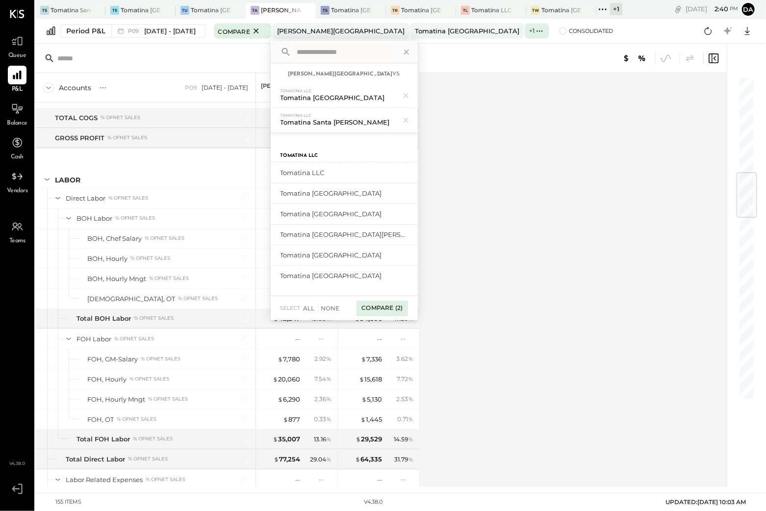
click at [395, 307] on div "Compare (2)" at bounding box center [381, 309] width 51 height 16
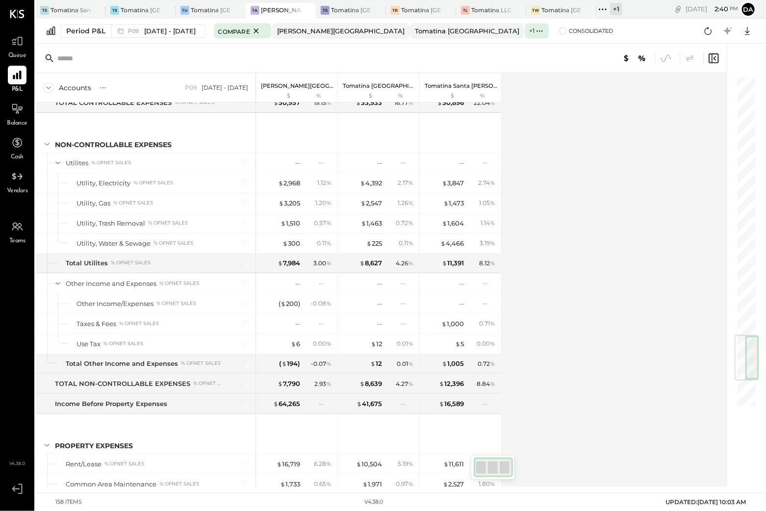
scroll to position [2179, 0]
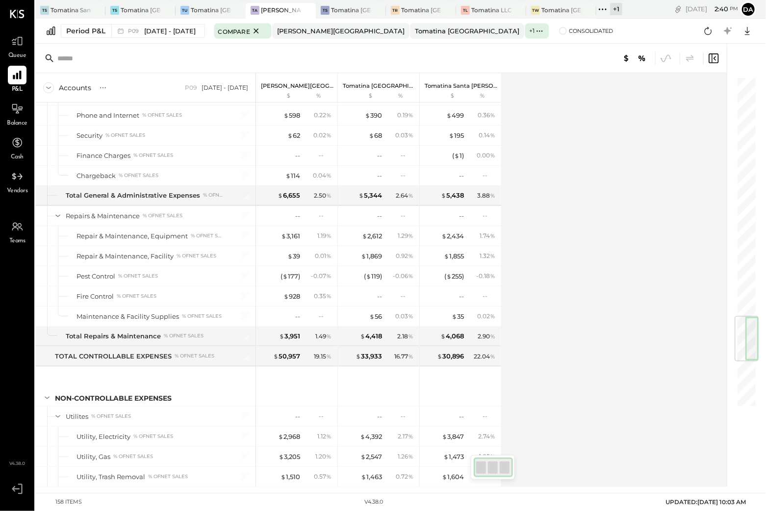
drag, startPoint x: 749, startPoint y: 374, endPoint x: 764, endPoint y: 328, distance: 48.7
click at [764, 328] on div "Accounts S % GL P09 [DATE] - [DATE] Tomatina Alameda $ % Tomatina [GEOGRAPHIC_D…" at bounding box center [400, 265] width 731 height 443
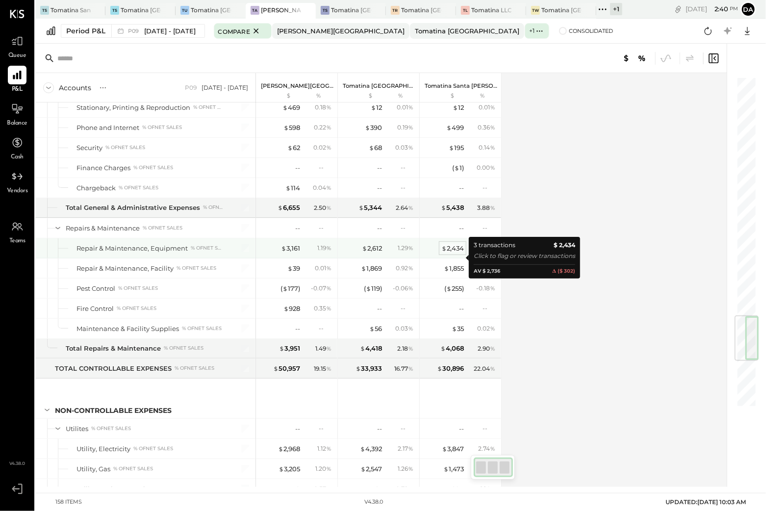
click at [457, 253] on div "$ 2,434" at bounding box center [452, 248] width 23 height 9
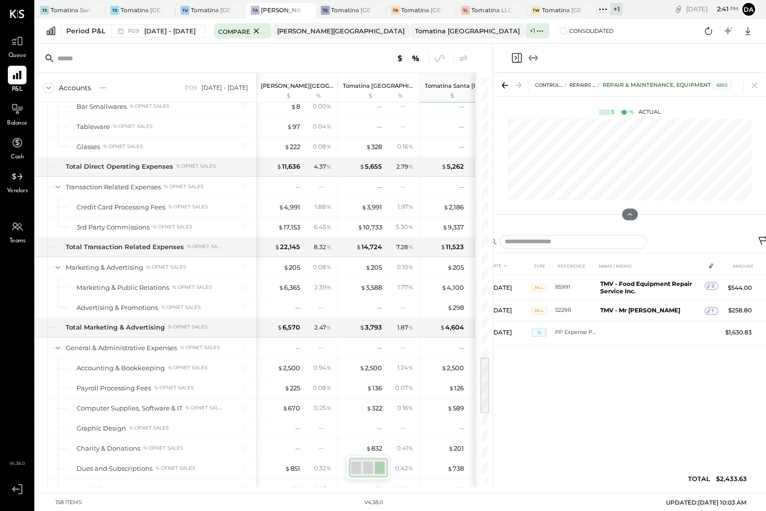
scroll to position [2013, 0]
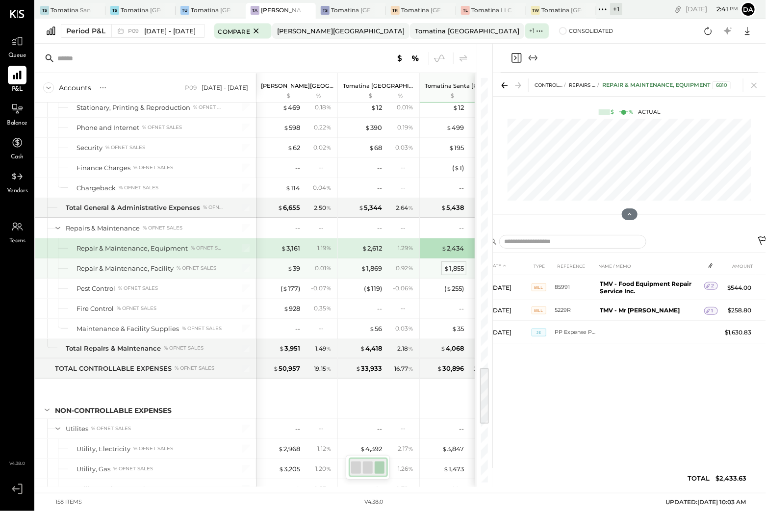
click at [458, 273] on div "$ 1,855" at bounding box center [454, 268] width 20 height 9
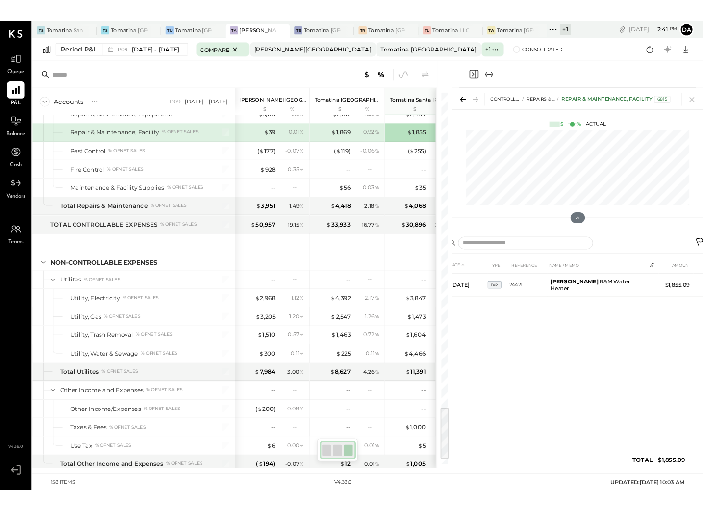
scroll to position [2381, 0]
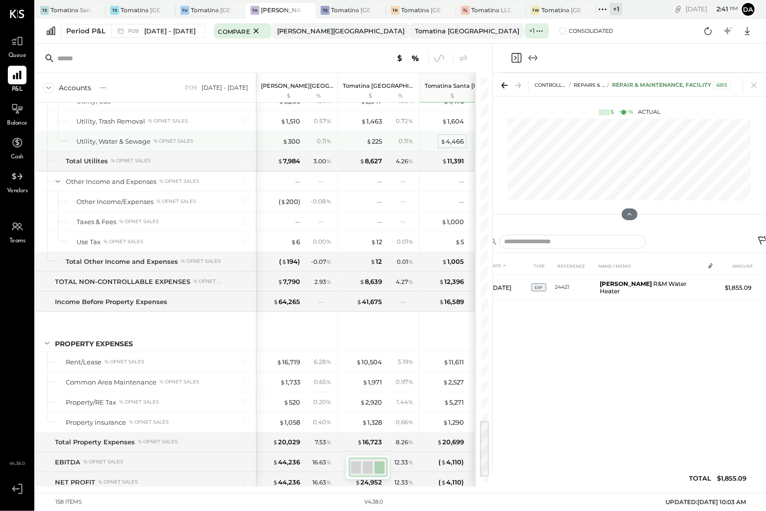
click at [453, 146] on div "$ 4,466" at bounding box center [452, 141] width 24 height 9
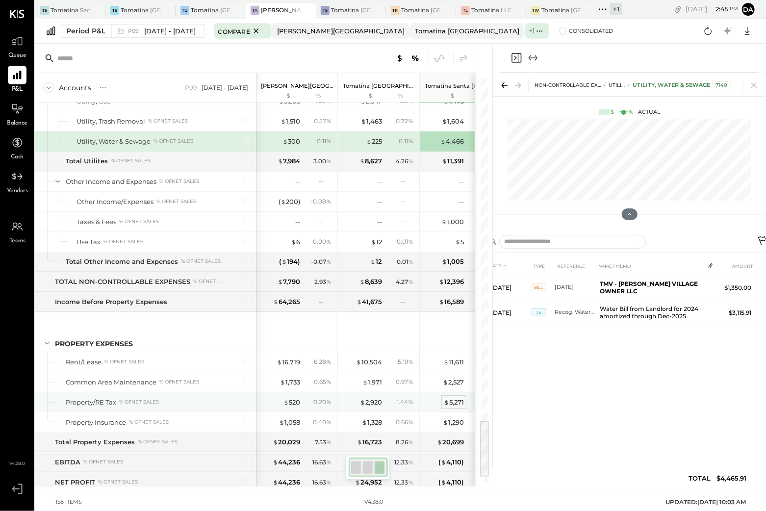
click at [454, 407] on div "$ 5,271" at bounding box center [454, 402] width 20 height 9
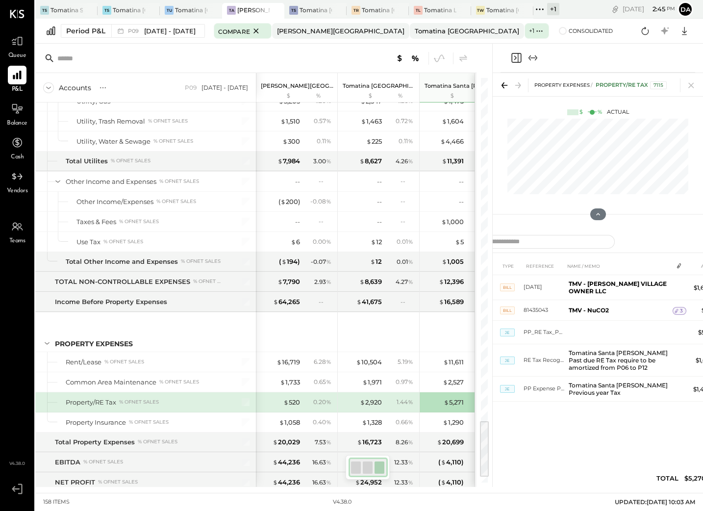
click at [625, 453] on div "DATE TYPE REFERENCE NAME / MEMO AMOUNT [DATE] BILL [DATE] TMV - [PERSON_NAME] V…" at bounding box center [598, 374] width 284 height 235
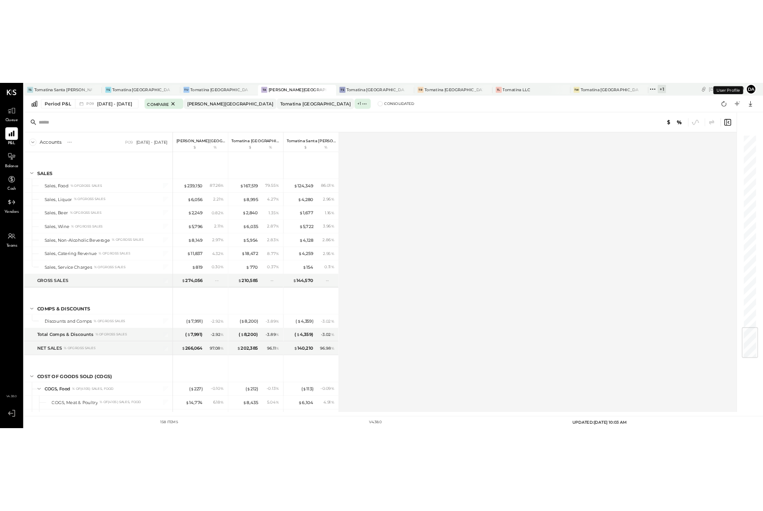
scroll to position [2422, 0]
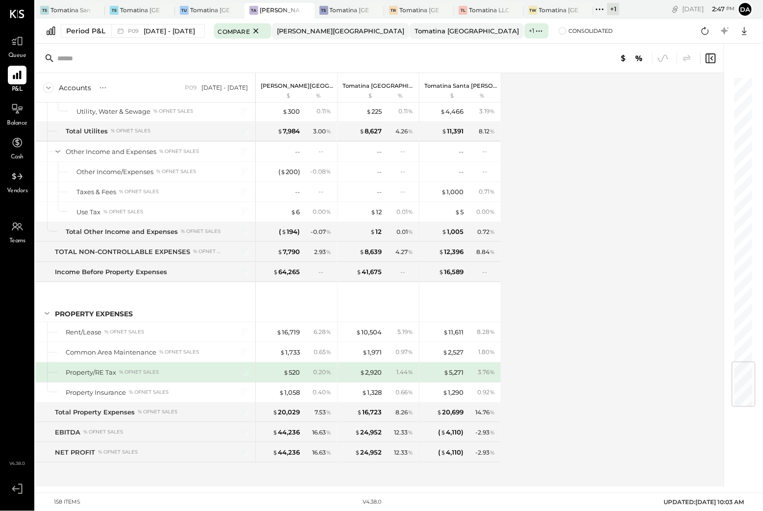
scroll to position [2422, 0]
click at [87, 30] on div "Period P&L" at bounding box center [85, 31] width 39 height 10
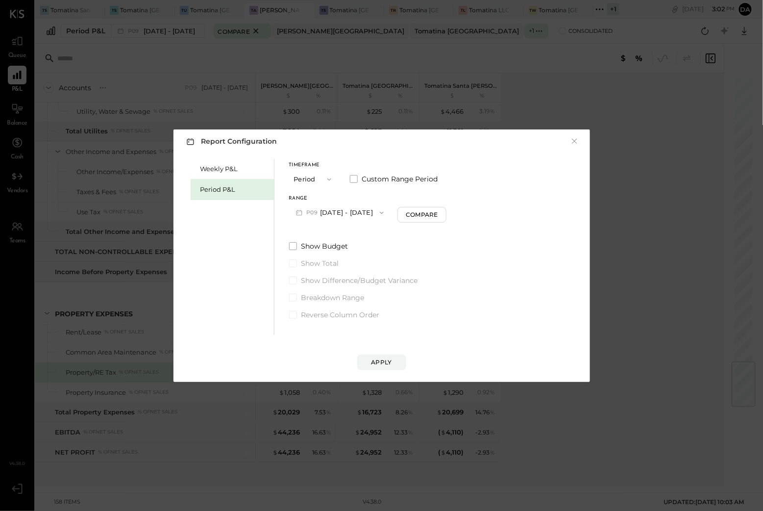
click at [318, 177] on button "Period" at bounding box center [313, 179] width 49 height 18
click at [311, 214] on div "YTD" at bounding box center [314, 214] width 48 height 18
click at [307, 176] on button "YTD" at bounding box center [313, 179] width 49 height 18
click at [313, 179] on span "Period" at bounding box center [307, 179] width 20 height 6
click at [369, 179] on span "Custom Range Period" at bounding box center [400, 179] width 76 height 10
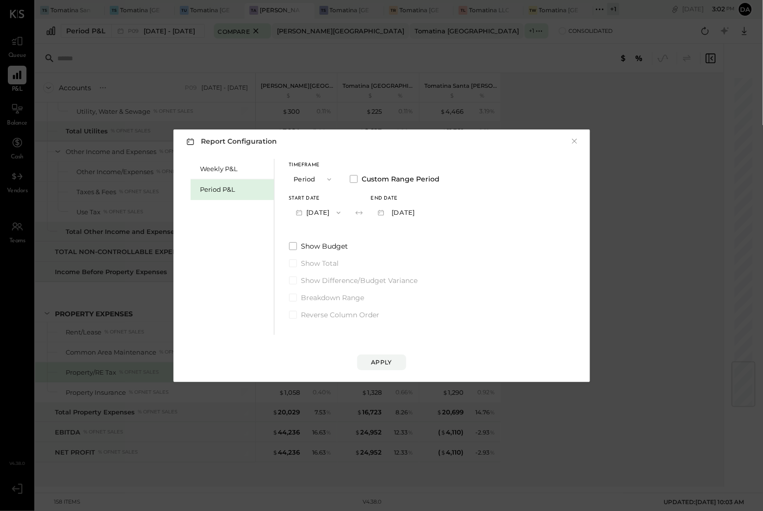
click at [333, 213] on button "Sep 29, 2025" at bounding box center [318, 212] width 58 height 18
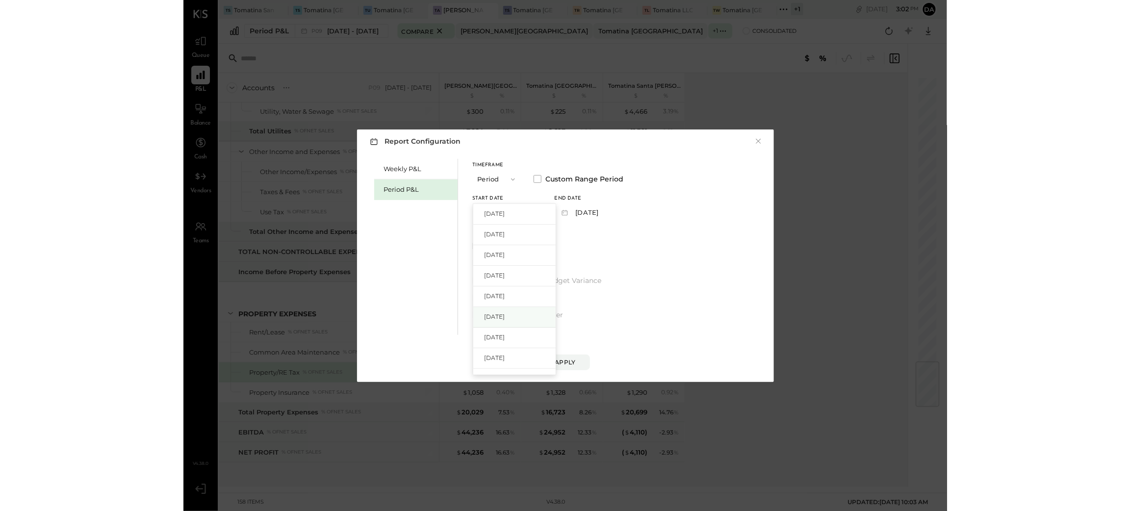
scroll to position [74, 0]
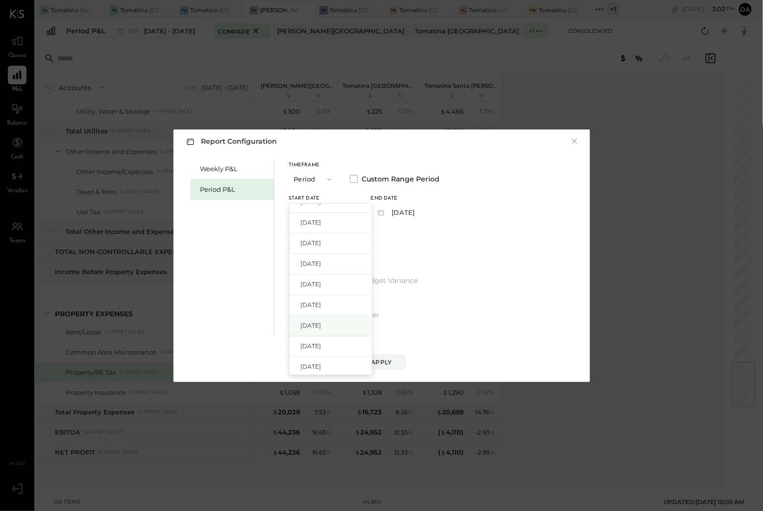
click at [322, 329] on span "Dec 30, 2024" at bounding box center [311, 325] width 21 height 8
click at [425, 214] on button "Jan 26, 2025" at bounding box center [400, 212] width 58 height 18
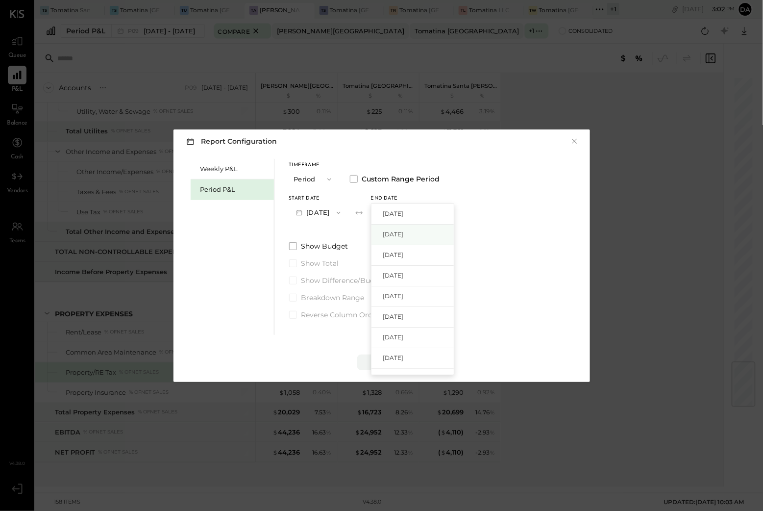
click at [404, 238] on span "Sep 28, 2025" at bounding box center [393, 234] width 21 height 8
click at [388, 361] on div "Apply" at bounding box center [382, 362] width 21 height 8
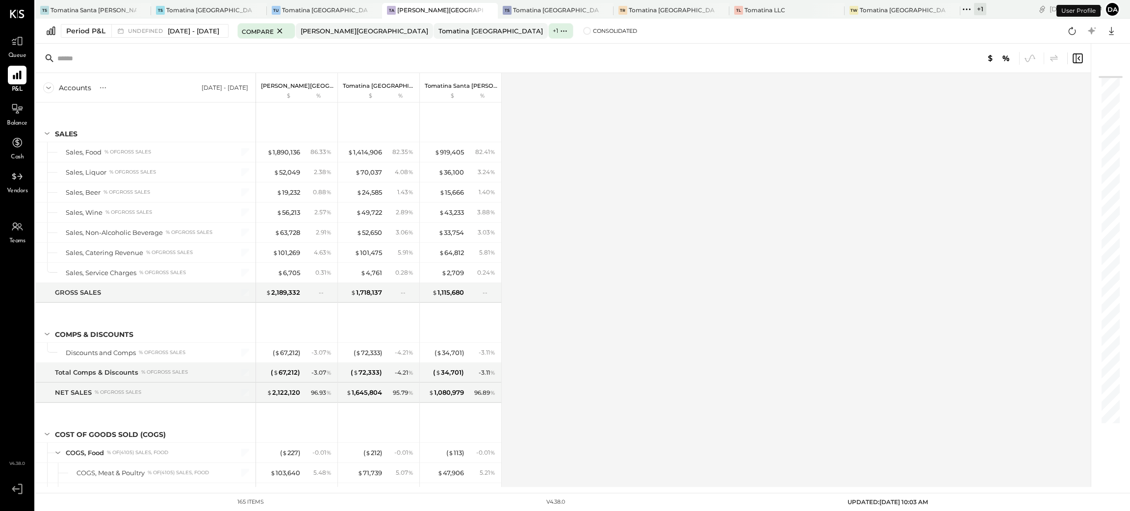
scroll to position [2563, 0]
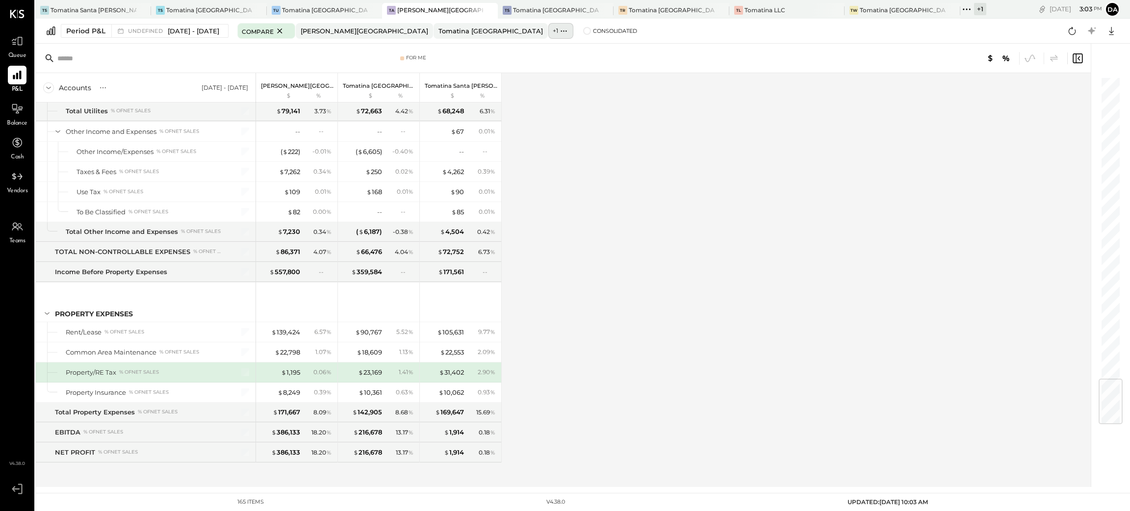
click at [565, 30] on icon at bounding box center [565, 30] width 1 height 1
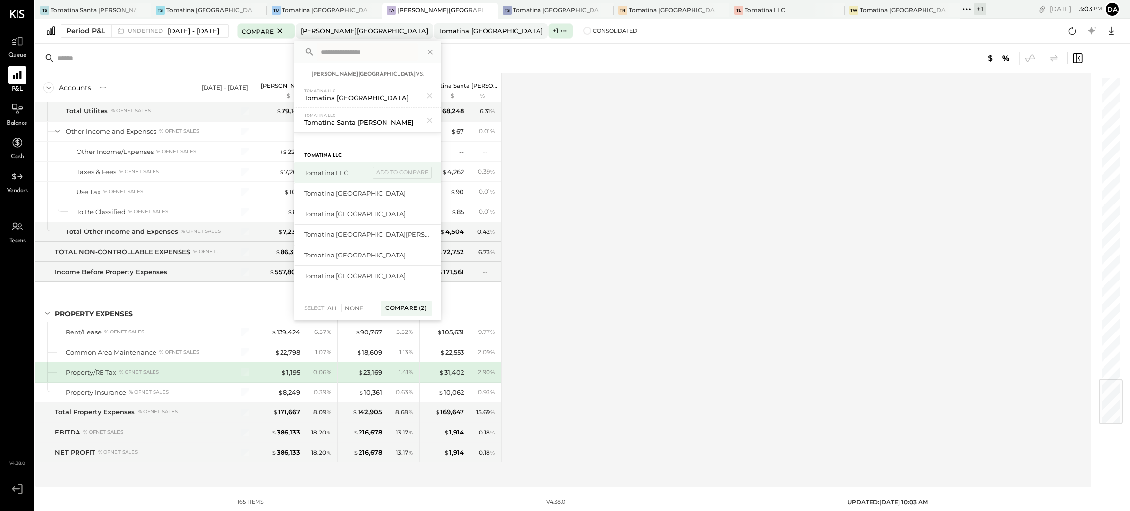
click at [370, 176] on div "Tomatina LLC" at bounding box center [337, 172] width 66 height 9
click at [422, 175] on div "add to compare" at bounding box center [402, 173] width 59 height 12
click at [426, 197] on div "add to compare" at bounding box center [402, 197] width 59 height 12
drag, startPoint x: 428, startPoint y: 220, endPoint x: 426, endPoint y: 235, distance: 15.4
click at [428, 220] on div "add to compare" at bounding box center [402, 222] width 59 height 12
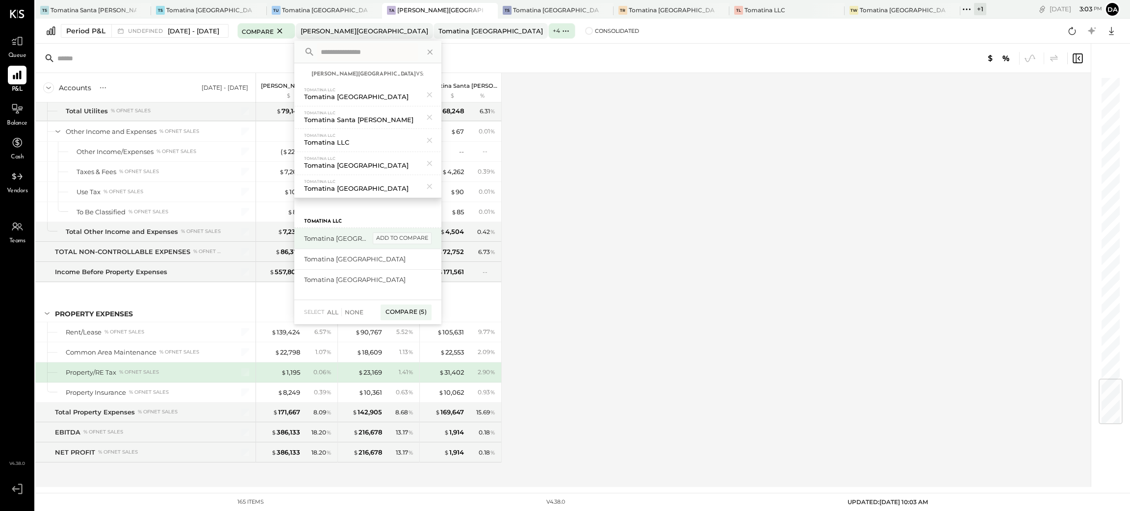
click at [424, 240] on div "add to compare" at bounding box center [402, 238] width 59 height 12
click at [428, 242] on div "add to compare" at bounding box center [402, 238] width 59 height 12
click at [428, 240] on div "add to compare" at bounding box center [402, 238] width 59 height 12
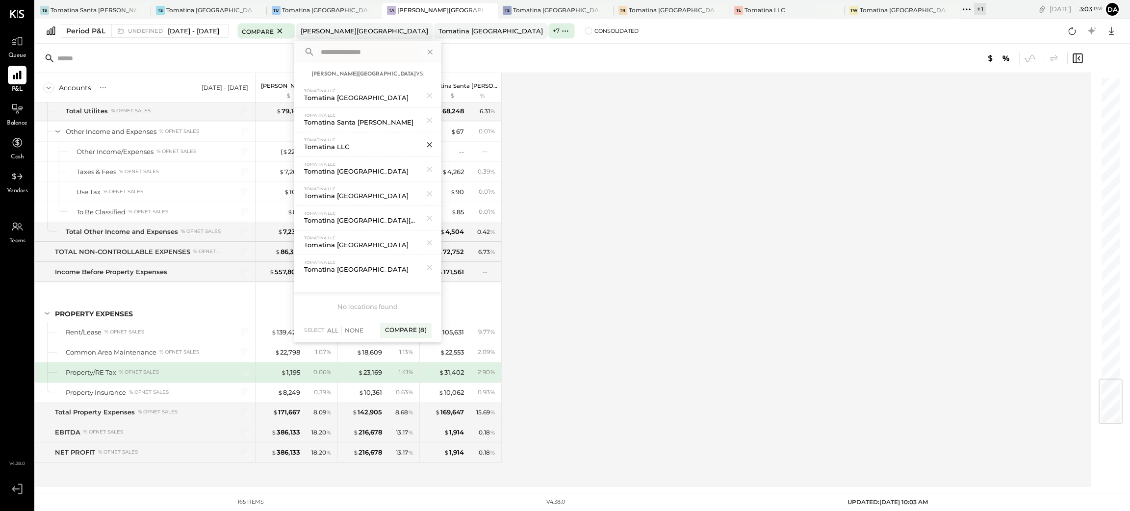
click at [436, 143] on icon at bounding box center [429, 144] width 13 height 13
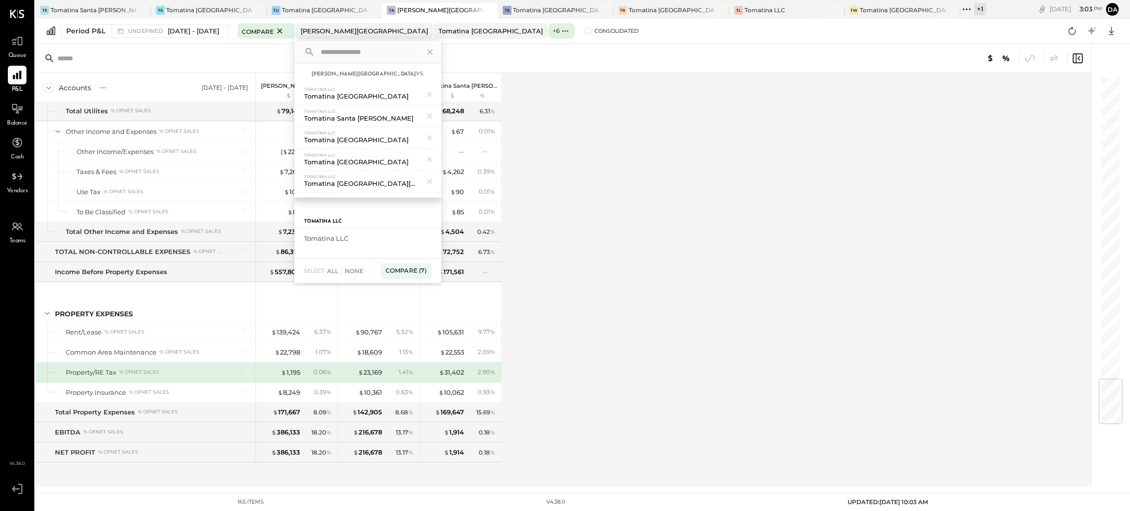
scroll to position [0, 0]
click at [370, 235] on div "Tomatina LLC" at bounding box center [337, 238] width 66 height 9
click at [431, 269] on div "Compare (7)" at bounding box center [405, 271] width 51 height 16
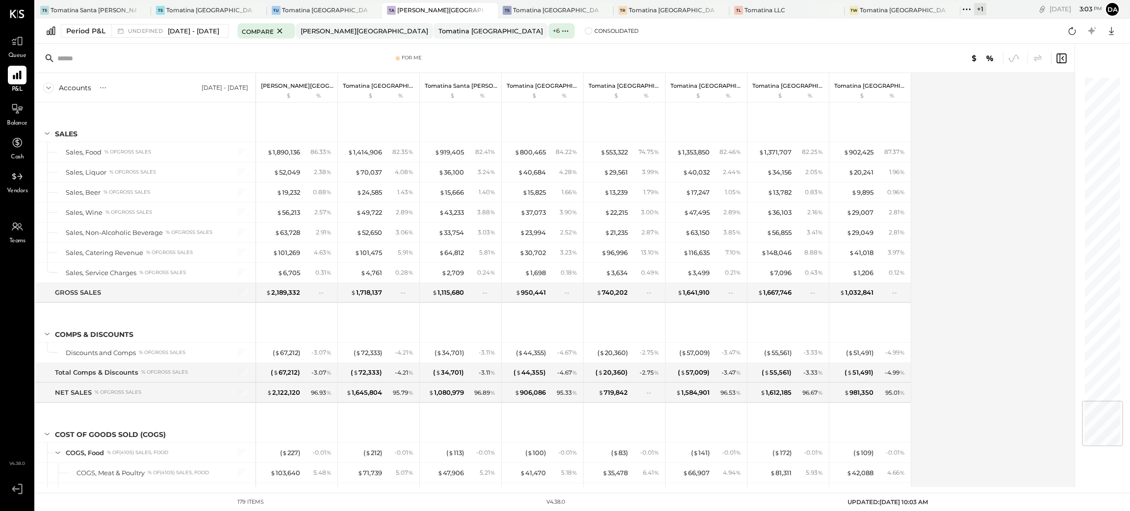
scroll to position [2745, 0]
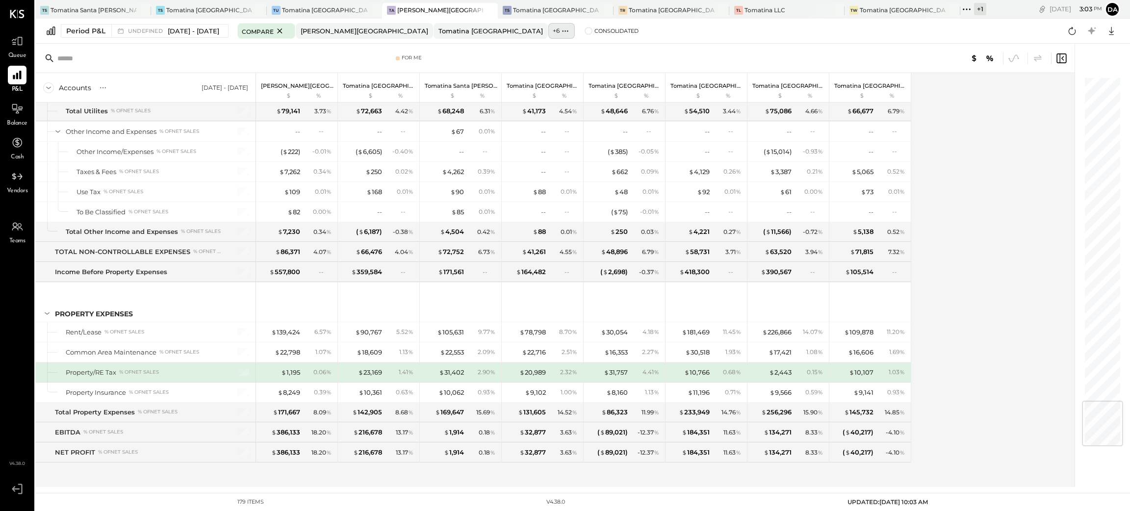
click at [553, 32] on label "+ 6" at bounding box center [556, 30] width 7 height 8
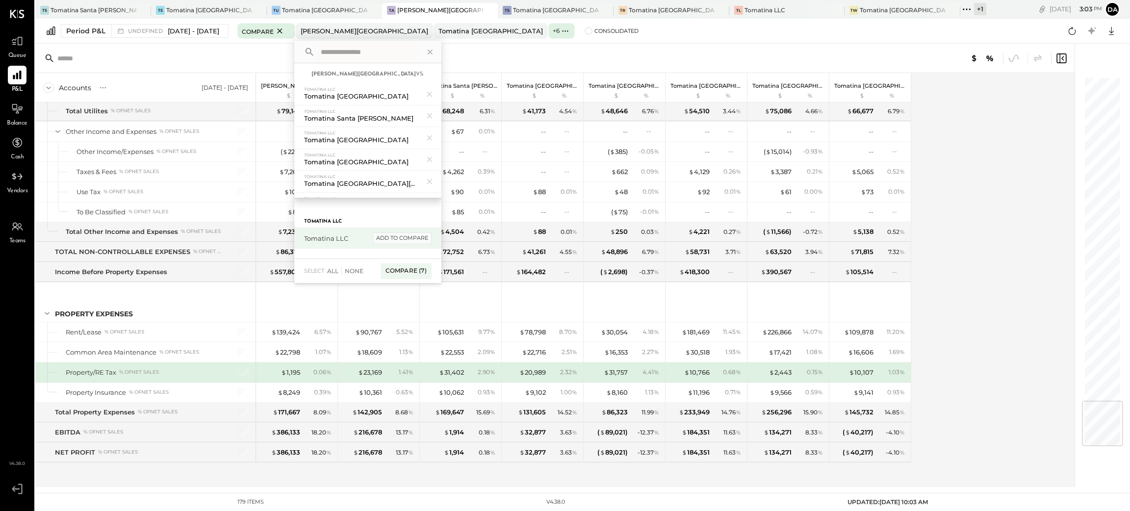
click at [431, 239] on div "add to compare" at bounding box center [402, 238] width 59 height 12
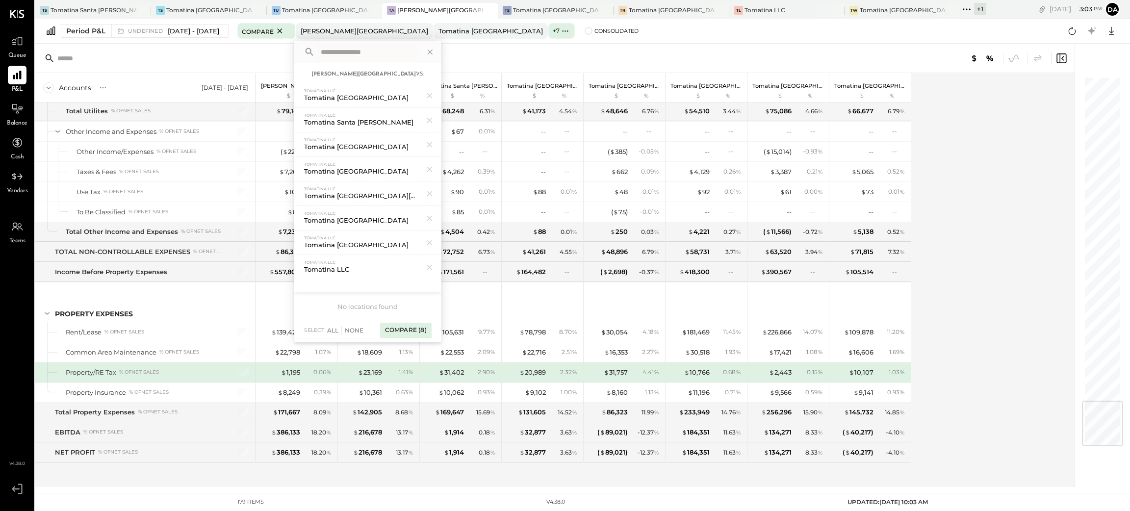
click at [431, 331] on div "Compare (8)" at bounding box center [405, 331] width 51 height 16
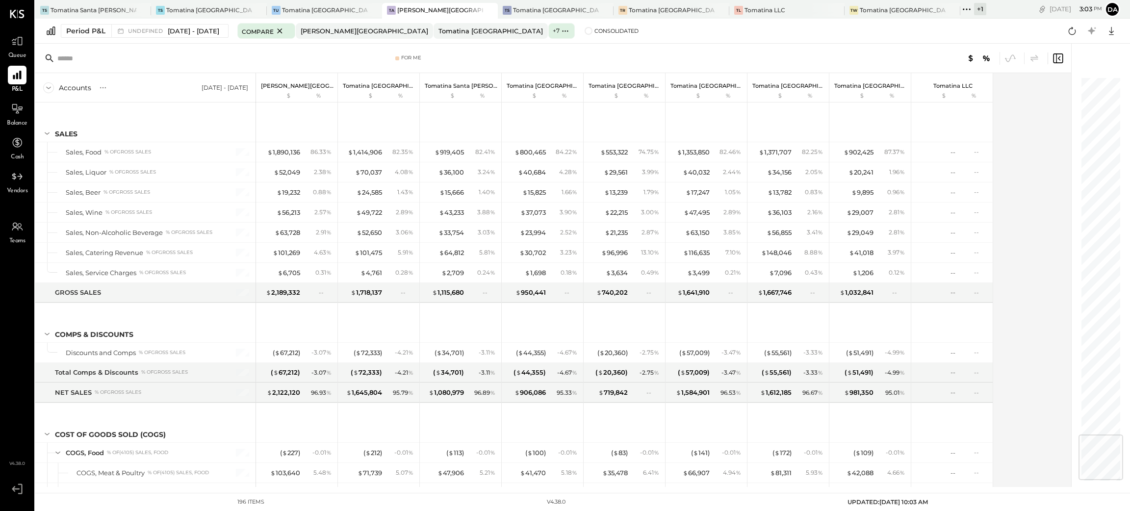
scroll to position [3035, 0]
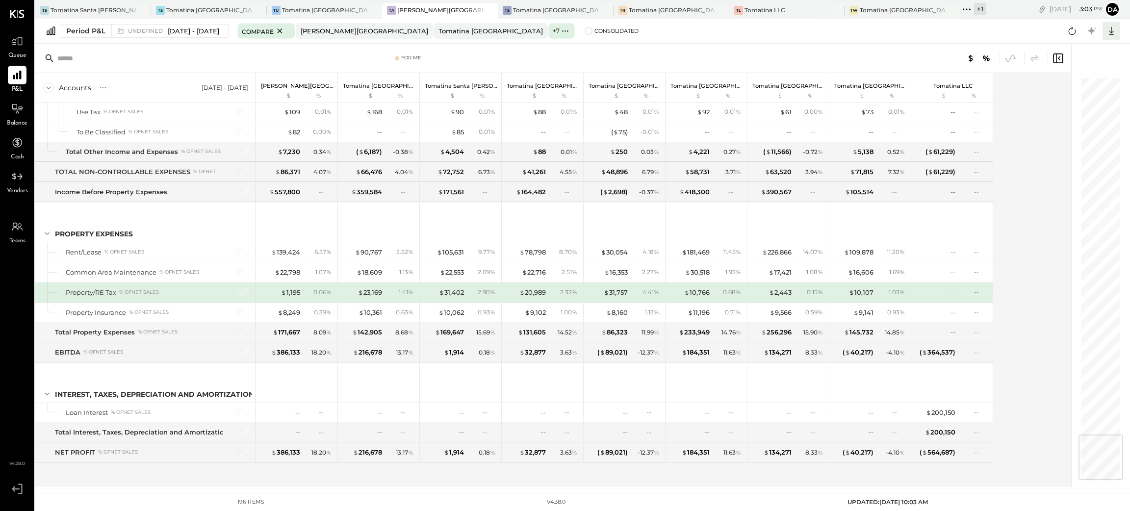
click at [1110, 31] on icon at bounding box center [1111, 31] width 13 height 13
click at [1083, 97] on div "Excel" at bounding box center [1080, 88] width 78 height 21
click at [567, 30] on icon at bounding box center [567, 30] width 1 height 1
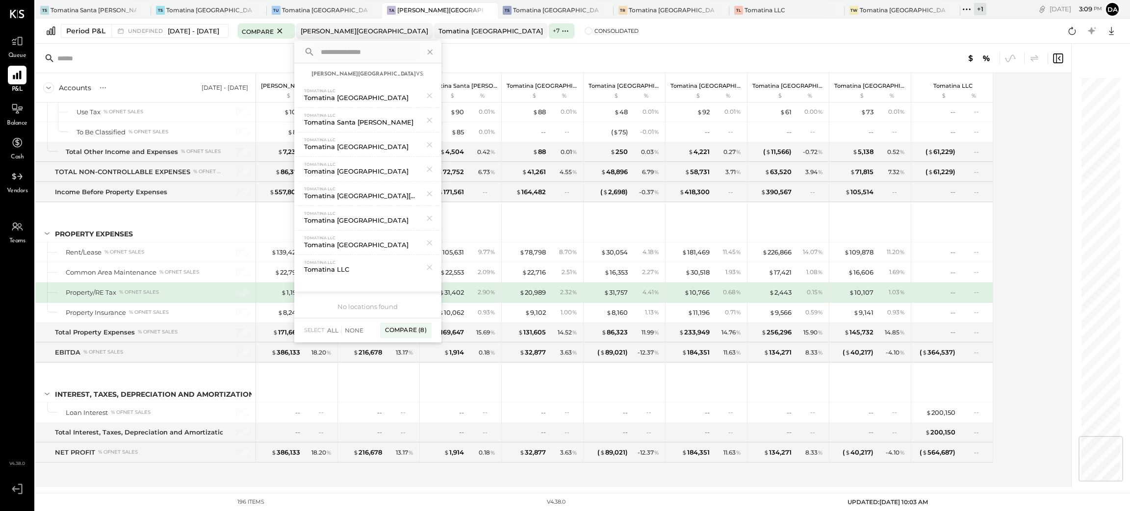
scroll to position [3047, 0]
click at [584, 30] on span at bounding box center [588, 31] width 8 height 8
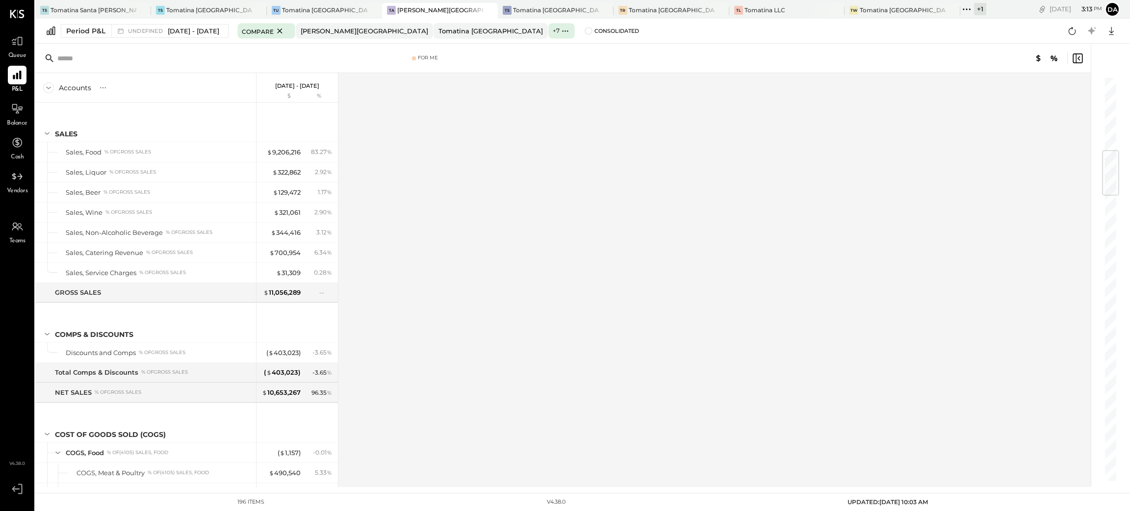
scroll to position [629, 0]
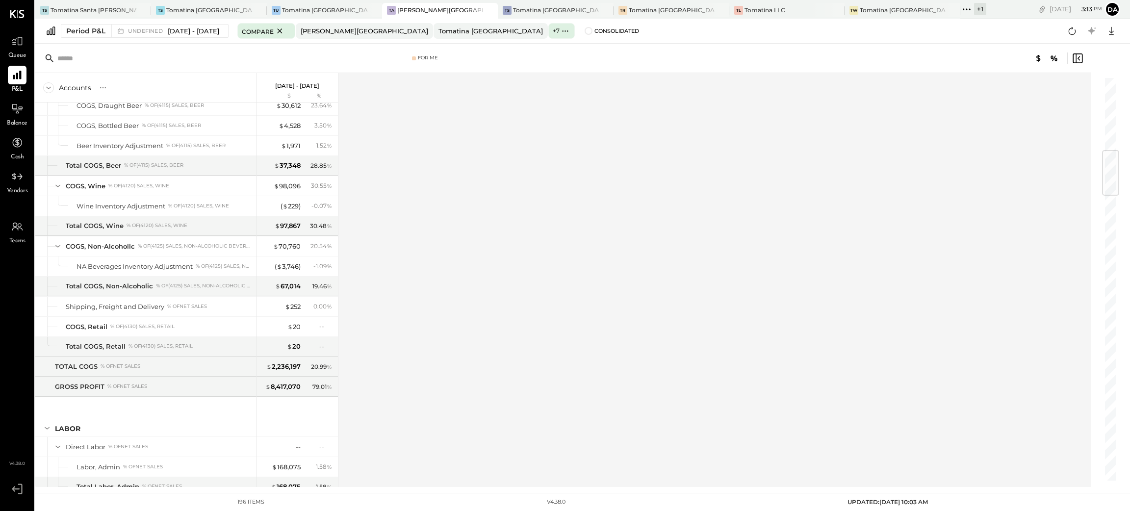
click at [1129, 324] on div "For Me Accounts S % GL Dec 30, 2024 - Sep 28, 2025 $ % SALES Sales, Food % of G…" at bounding box center [582, 265] width 1094 height 443
drag, startPoint x: 1129, startPoint y: 328, endPoint x: 1129, endPoint y: 355, distance: 27.0
click at [1129, 355] on div "For Me Accounts S % GL Dec 30, 2024 - Sep 28, 2025 $ % SALES Sales, Food % of G…" at bounding box center [582, 265] width 1094 height 443
drag, startPoint x: 1116, startPoint y: 349, endPoint x: 1120, endPoint y: 400, distance: 50.7
click at [1118, 408] on div at bounding box center [1104, 265] width 29 height 443
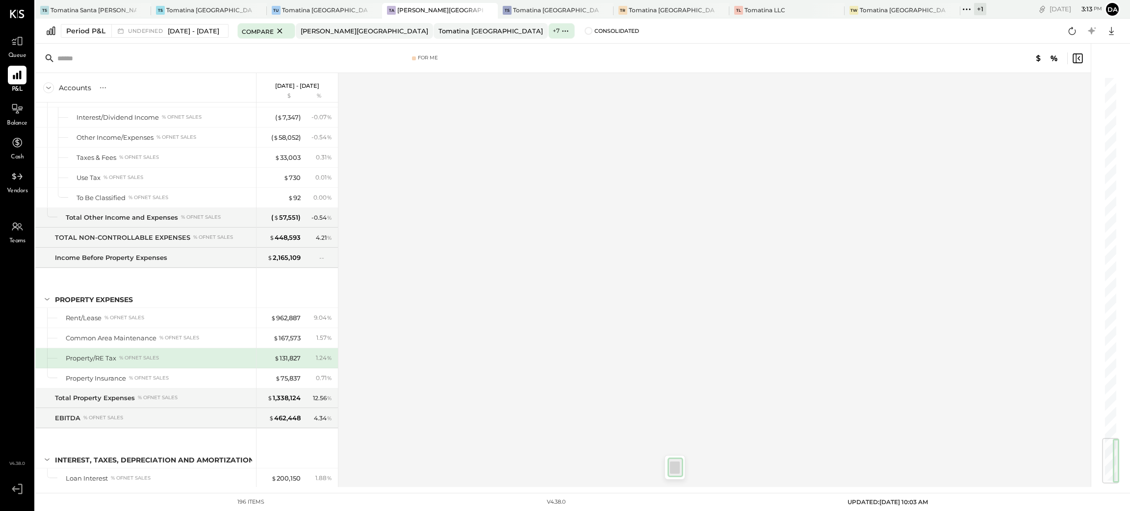
scroll to position [3047, 0]
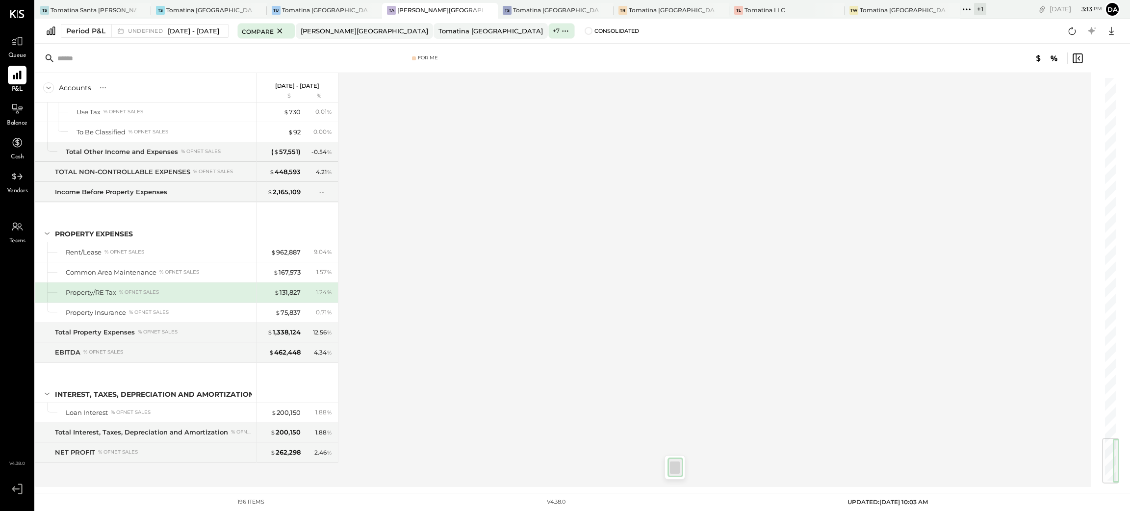
drag, startPoint x: 1109, startPoint y: 167, endPoint x: 1129, endPoint y: 514, distance: 347.7
click at [1129, 510] on html "Queue P&L Balance Cash Vendors Teams v 4.38.0 TS Tomatina Santa Rosa TS Tomatin…" at bounding box center [565, 255] width 1130 height 511
